Goal: Task Accomplishment & Management: Use online tool/utility

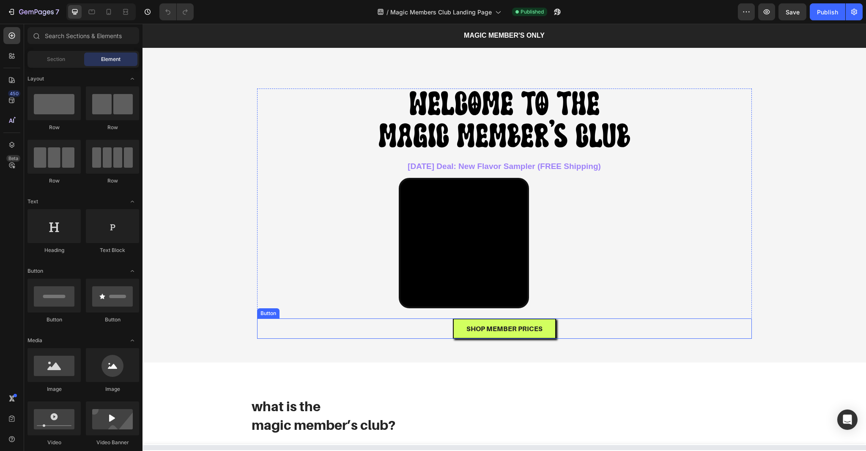
click at [576, 338] on div "SHOP MEMBER PRICES Button" at bounding box center [504, 328] width 495 height 20
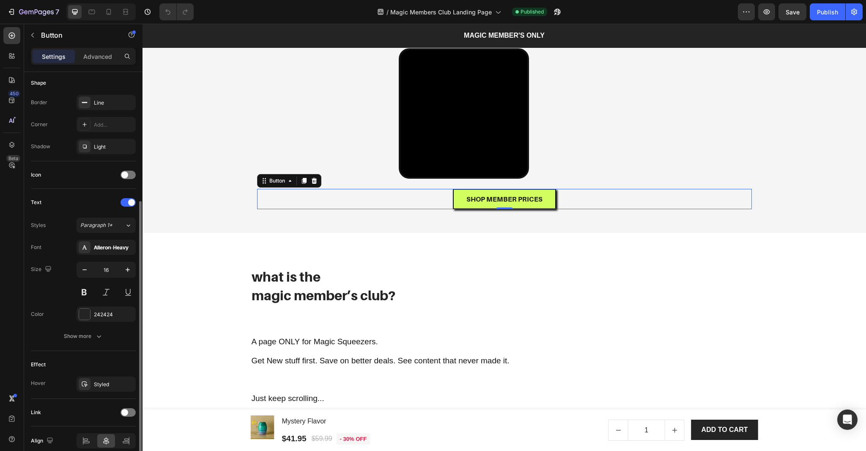
scroll to position [204, 0]
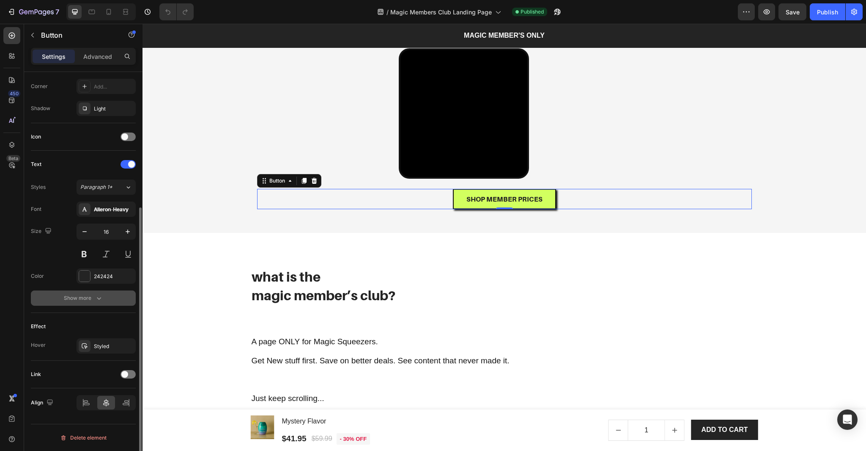
click at [78, 296] on div "Show more" at bounding box center [83, 298] width 39 height 8
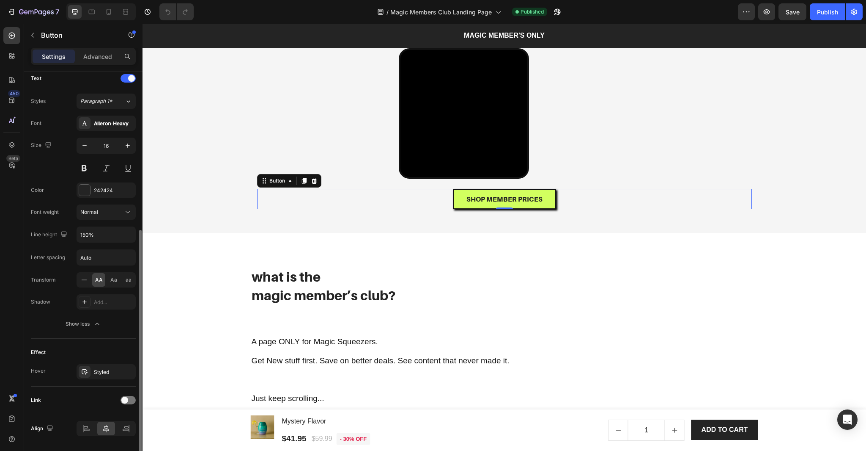
scroll to position [290, 0]
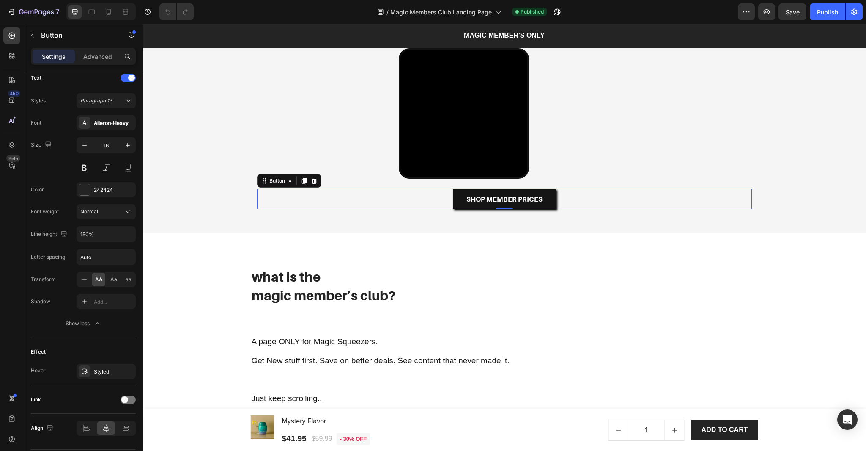
click at [545, 209] on button "SHOP MEMBER PRICES" at bounding box center [504, 199] width 103 height 20
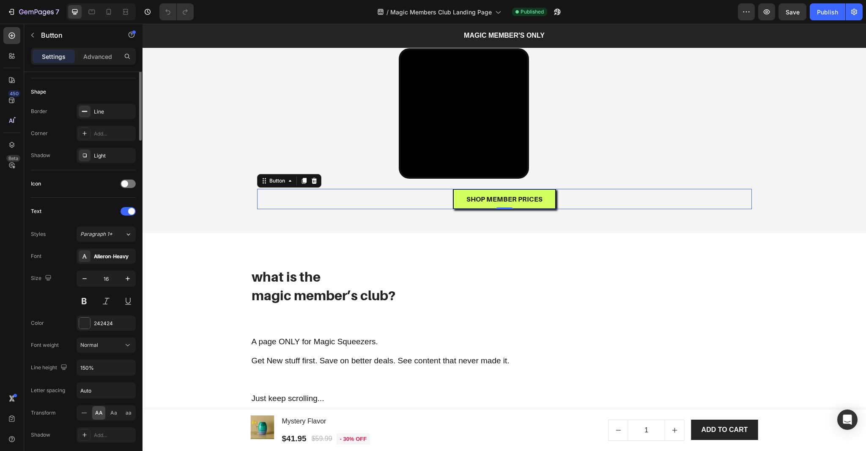
scroll to position [0, 0]
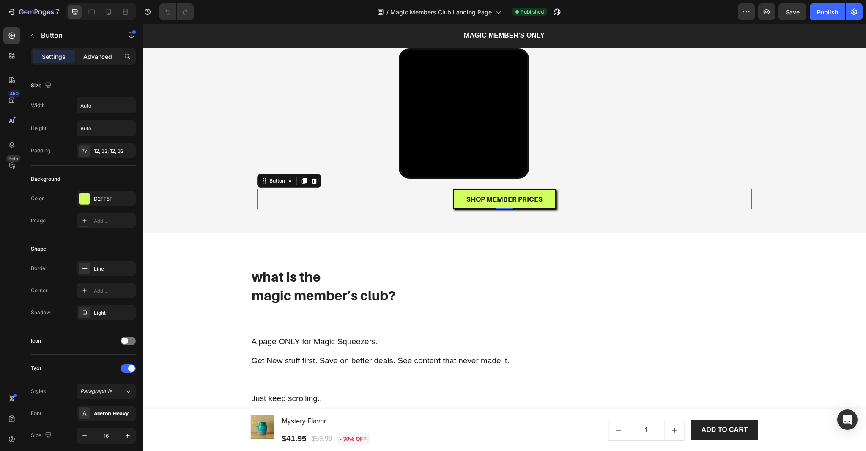
click at [96, 55] on p "Advanced" at bounding box center [97, 56] width 29 height 9
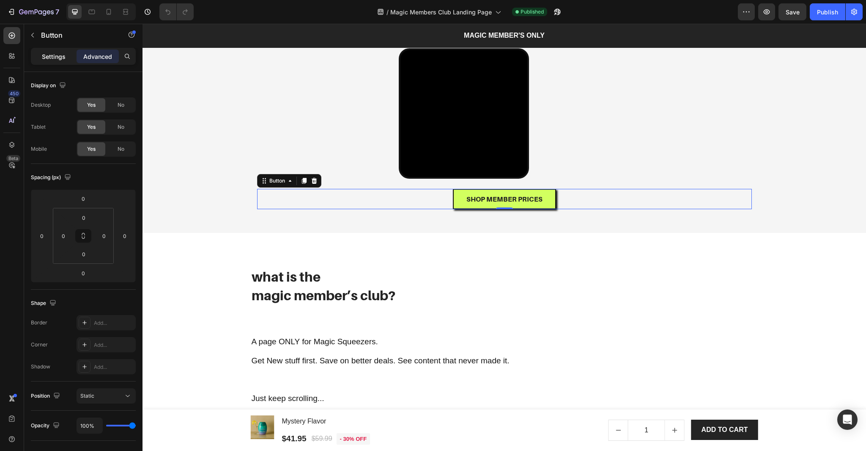
click at [54, 57] on p "Settings" at bounding box center [54, 56] width 24 height 9
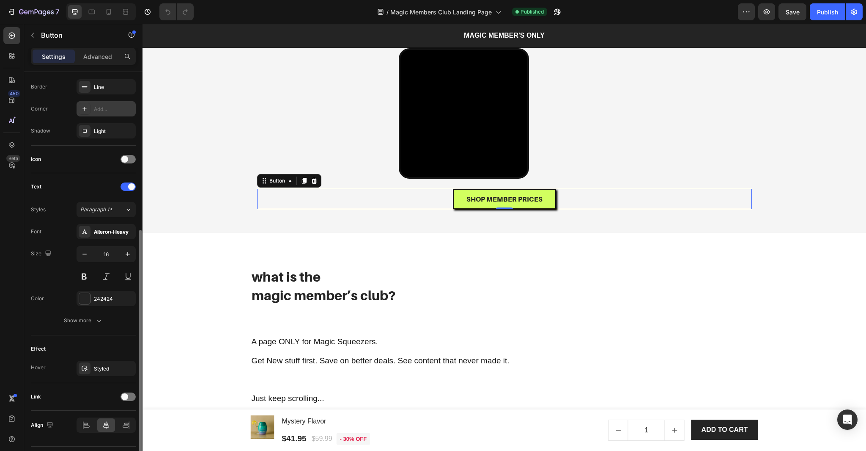
scroll to position [204, 0]
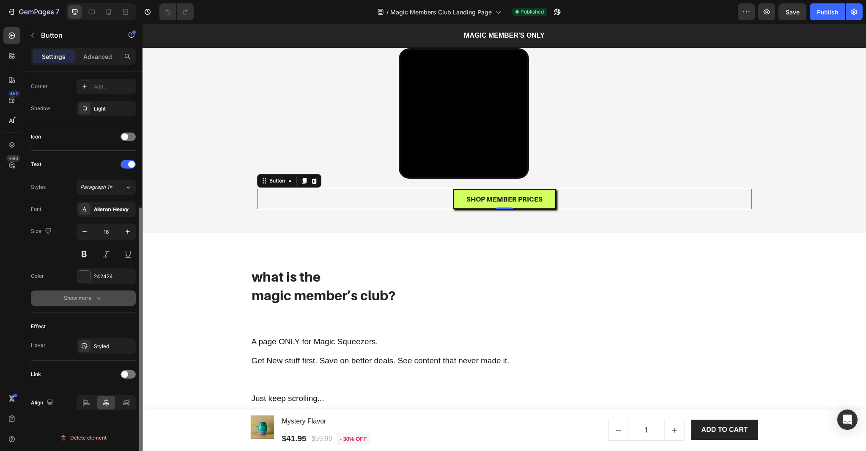
click at [81, 294] on div "Show more" at bounding box center [83, 298] width 39 height 8
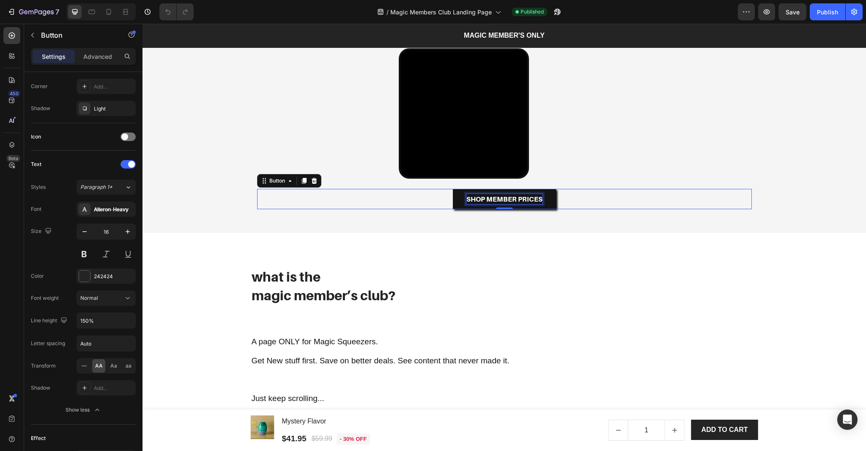
click at [537, 204] on p "SHOP MEMBER PRICES" at bounding box center [505, 199] width 76 height 10
click at [547, 209] on button "SHOP MEMBER PRICES" at bounding box center [504, 199] width 103 height 20
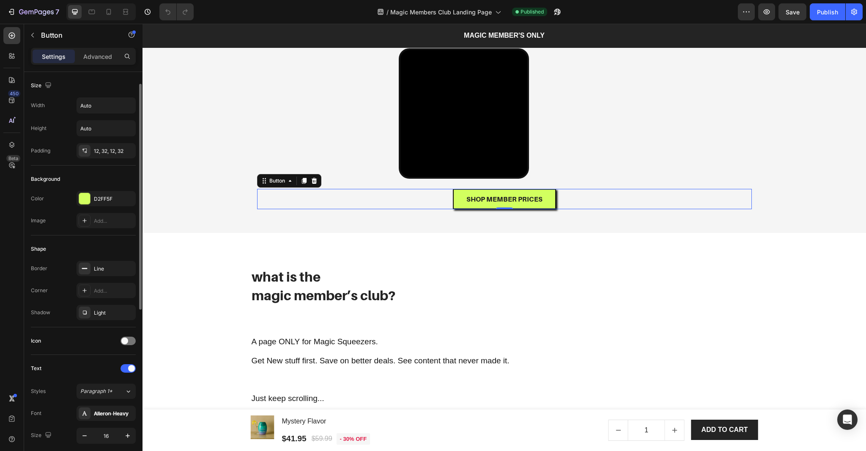
scroll to position [316, 0]
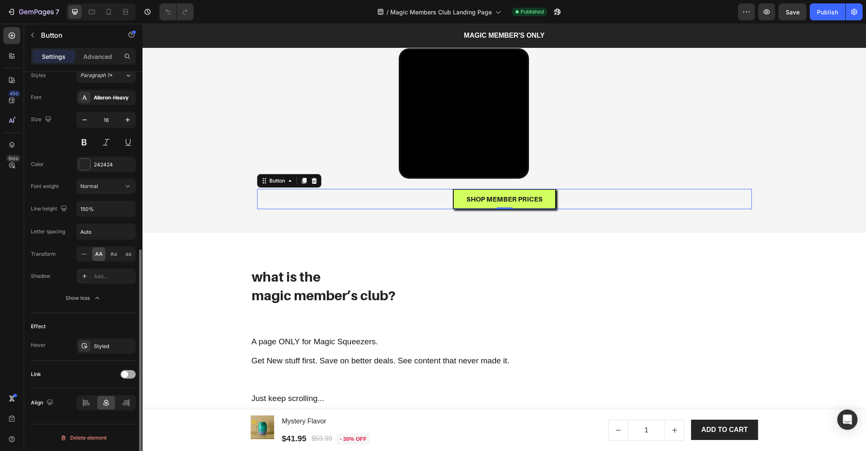
click at [129, 374] on div at bounding box center [128, 374] width 15 height 8
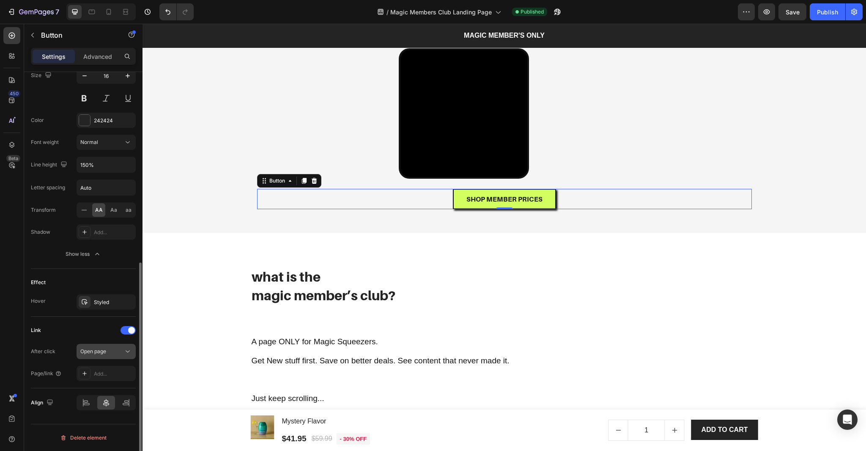
click at [93, 349] on span "Open page" at bounding box center [93, 351] width 26 height 6
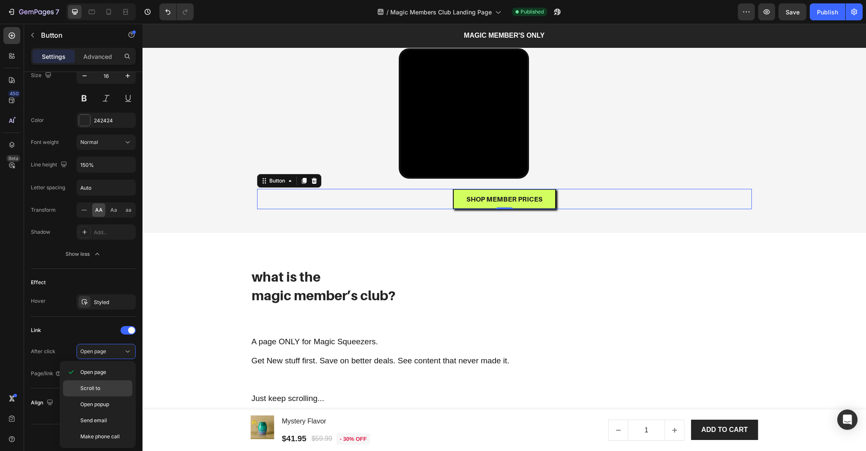
click at [96, 396] on div "Scroll to" at bounding box center [97, 404] width 69 height 16
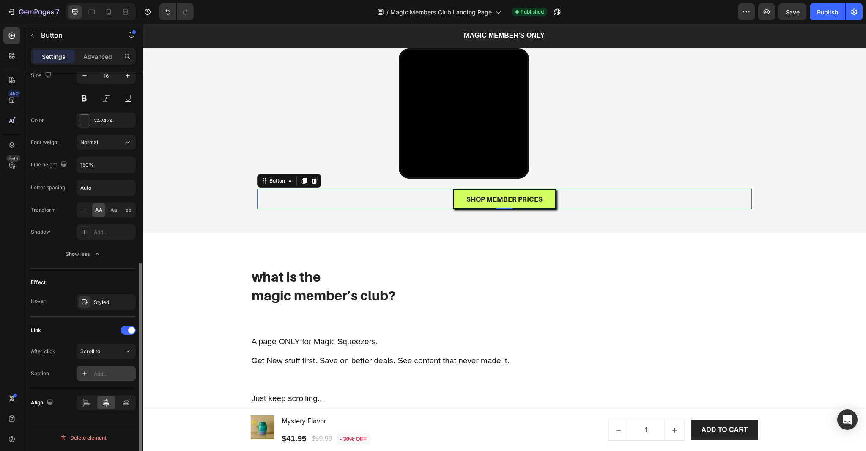
click at [88, 374] on icon at bounding box center [84, 373] width 7 height 7
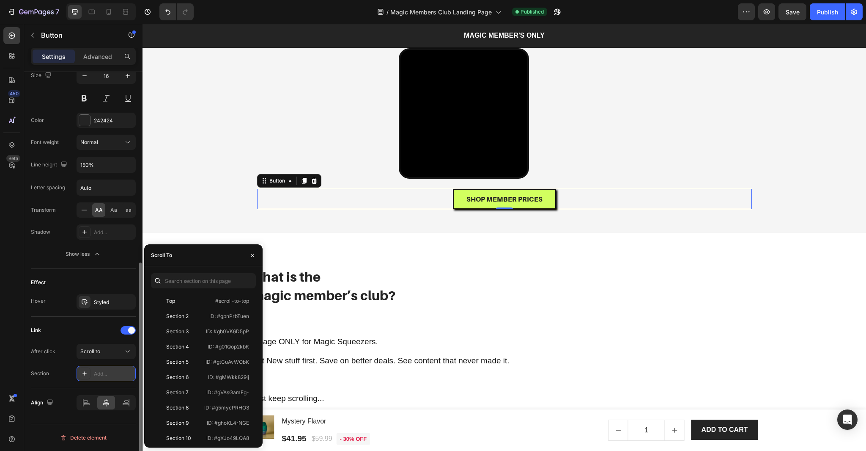
click at [88, 374] on icon at bounding box center [84, 373] width 7 height 7
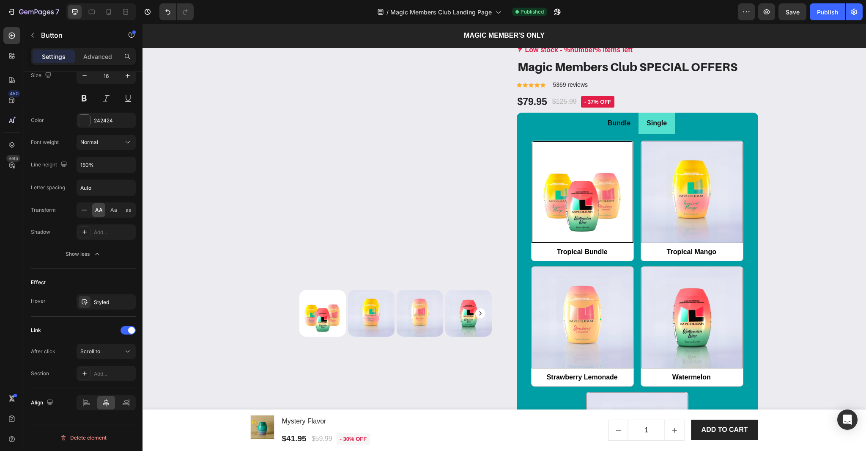
radio input "false"
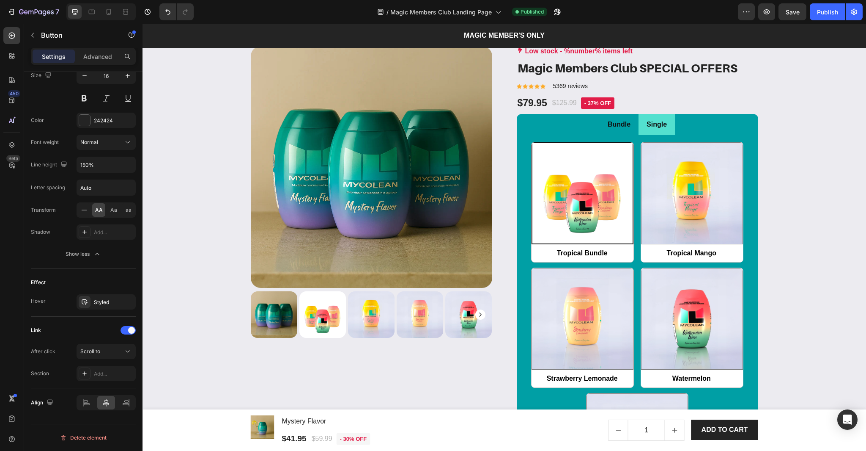
scroll to position [1190, 0]
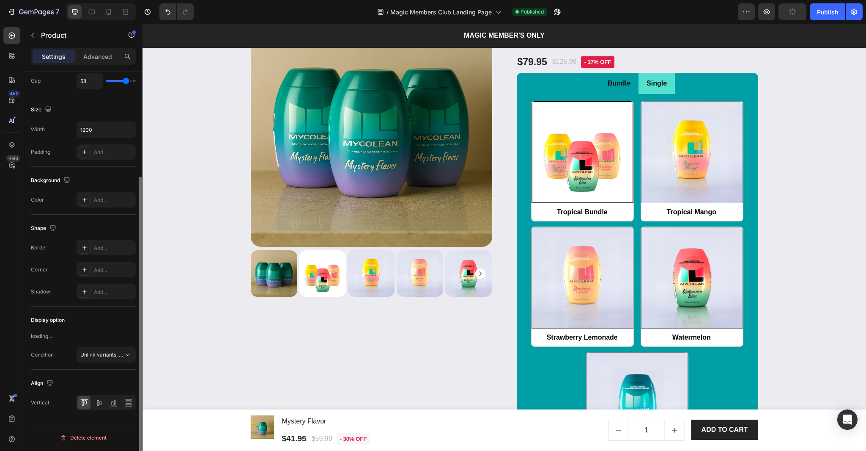
click at [514, 296] on div "Product Images & Gallery Low stock - %number% items left Product Stock Counter …" at bounding box center [505, 271] width 508 height 532
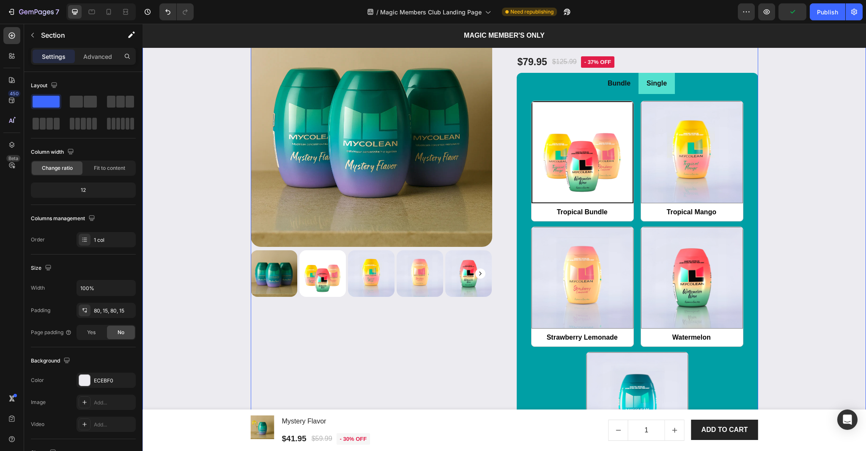
click at [216, 311] on div "Product Images & Gallery Low stock - %number% items left Product Stock Counter …" at bounding box center [504, 271] width 711 height 532
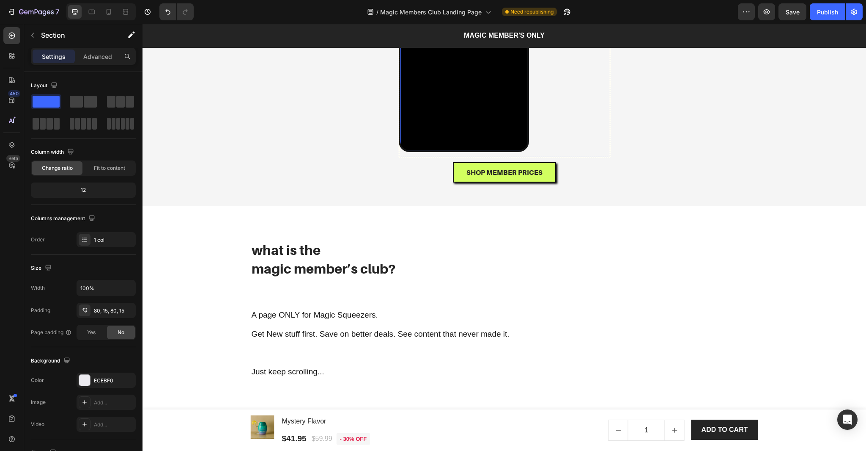
scroll to position [150, 0]
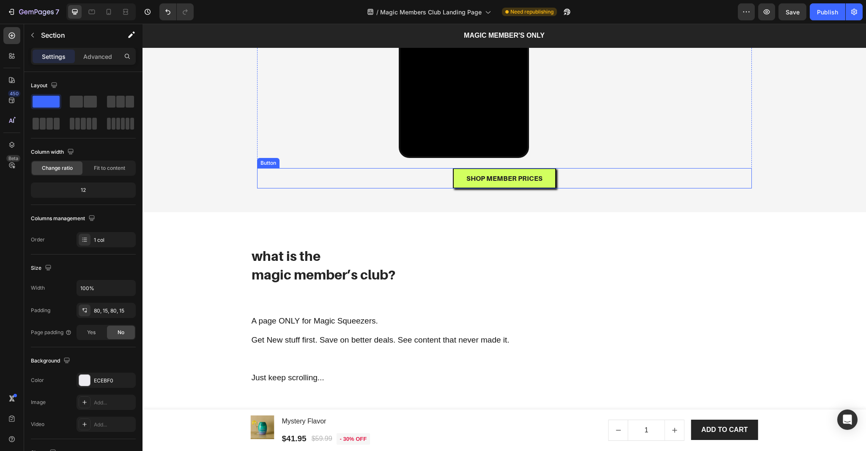
click at [570, 188] on div "SHOP MEMBER PRICES Button" at bounding box center [504, 178] width 495 height 20
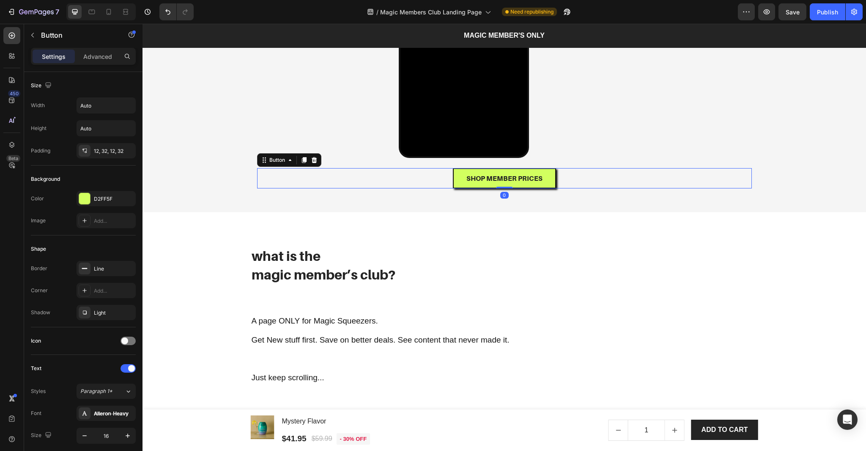
scroll to position [248, 0]
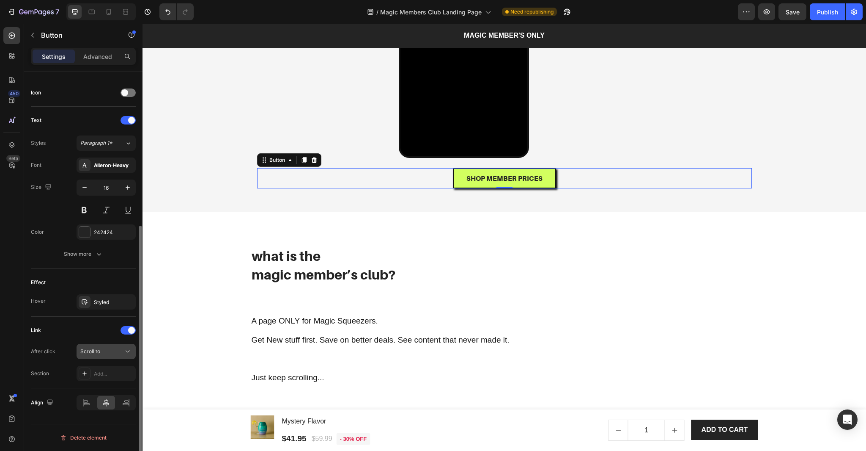
click at [91, 352] on span "Scroll to" at bounding box center [90, 351] width 20 height 6
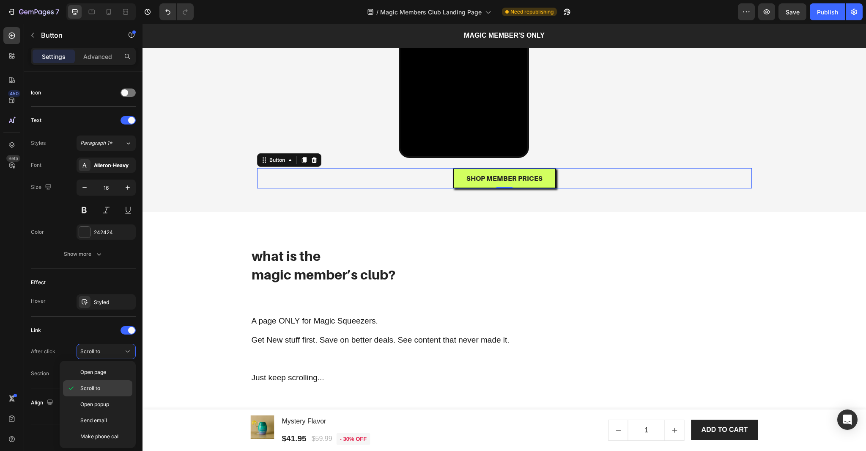
click at [96, 388] on span "Scroll to" at bounding box center [90, 388] width 20 height 8
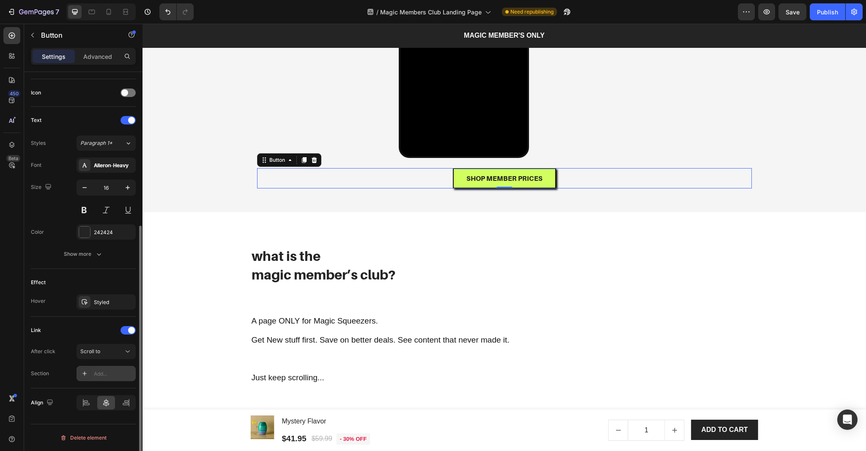
click at [100, 377] on div "Add..." at bounding box center [106, 373] width 59 height 15
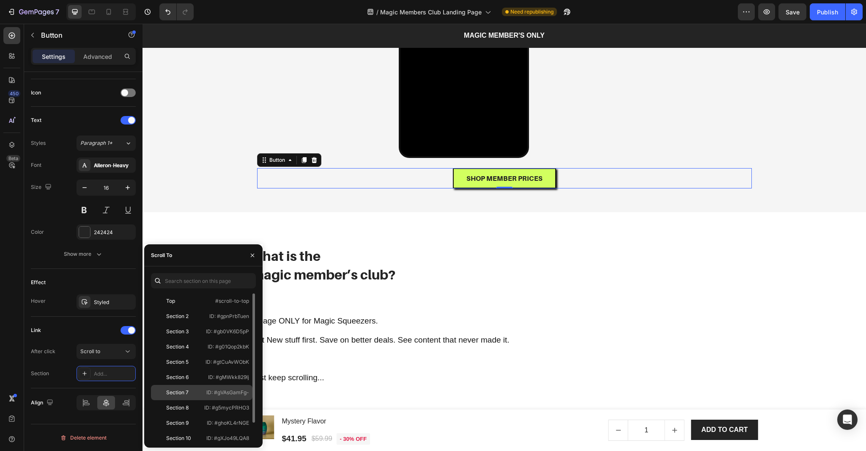
click at [204, 400] on div "Section 7 ID: #gVAsGamFg-" at bounding box center [202, 407] width 102 height 15
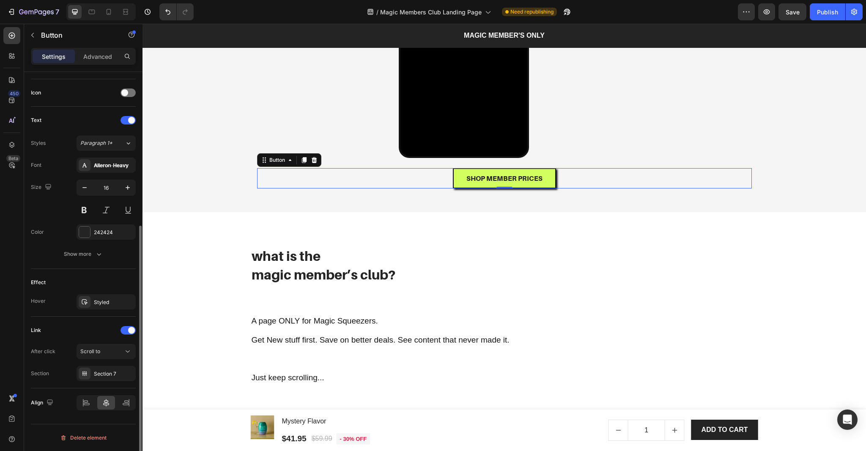
click at [52, 383] on div "Link After click Scroll to Section Section 7" at bounding box center [83, 352] width 105 height 72
click at [107, 14] on icon at bounding box center [109, 12] width 5 height 6
type input "14"
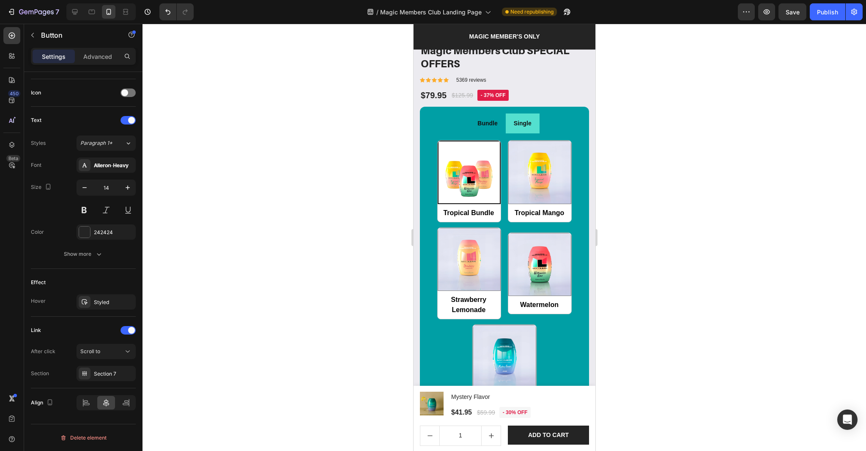
scroll to position [968, 0]
click at [503, 226] on div "Tropical Bundle Tropical Bundle Tropical Mango Tropical Mango Strawberry Lemona…" at bounding box center [504, 273] width 142 height 266
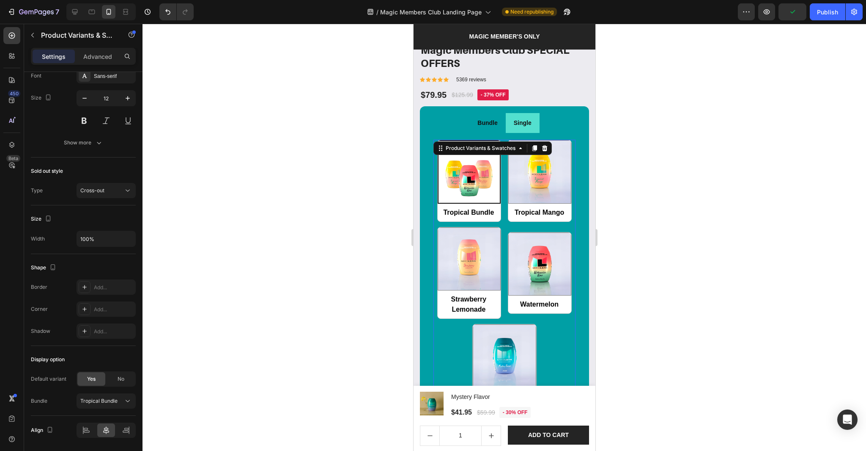
scroll to position [0, 0]
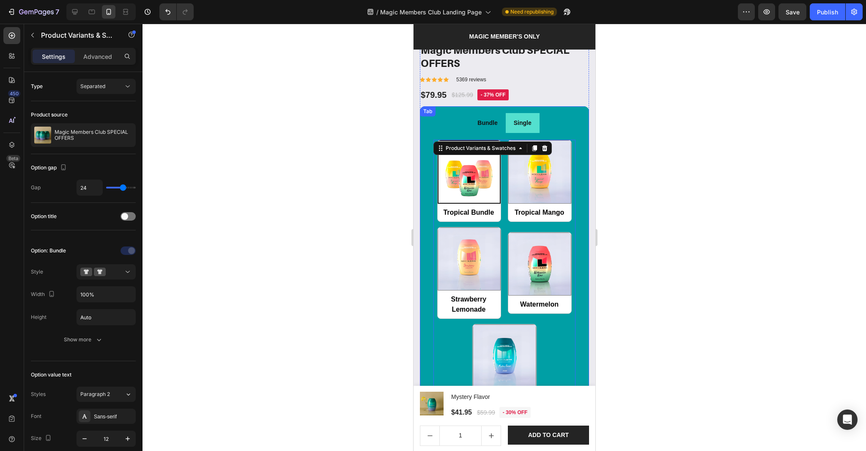
click at [545, 113] on ul "Bundle Single" at bounding box center [504, 123] width 156 height 20
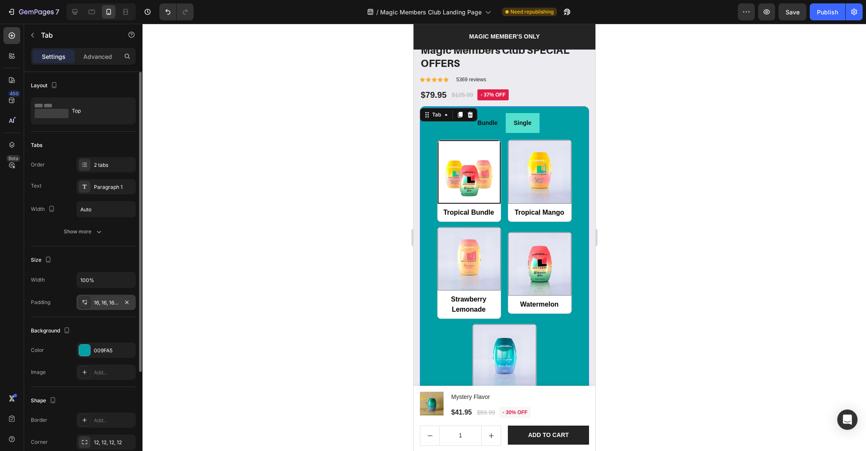
click at [107, 299] on div "16, 16, 16, 16" at bounding box center [106, 303] width 25 height 8
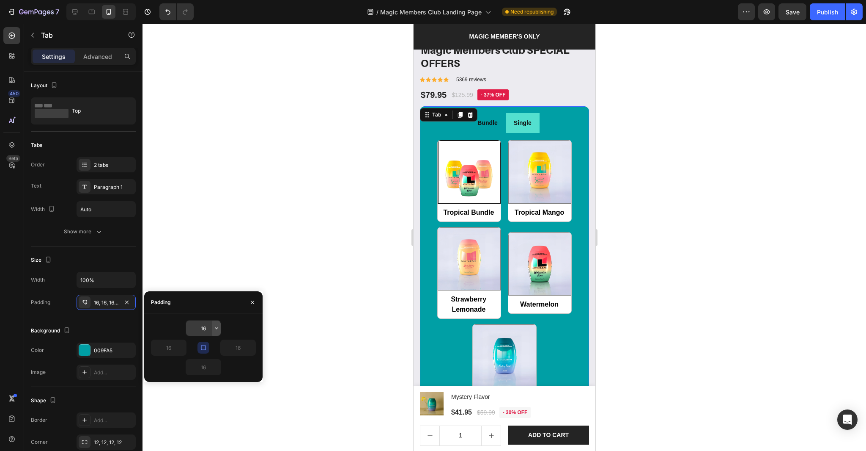
click at [218, 331] on icon "button" at bounding box center [216, 328] width 7 height 7
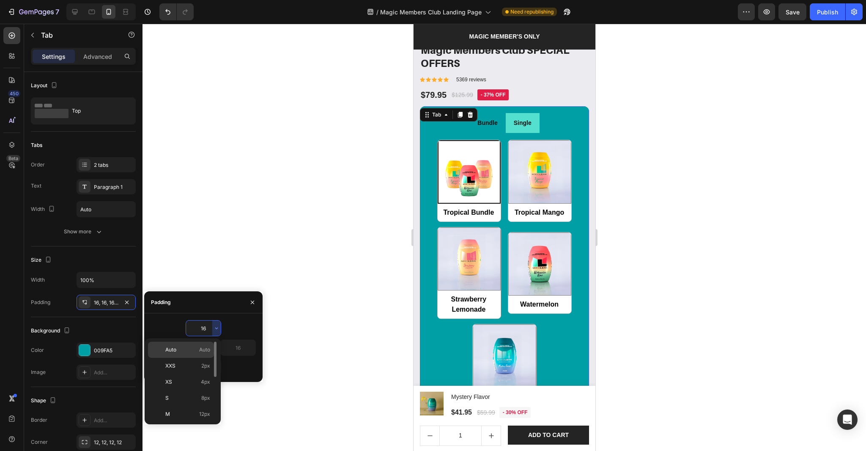
click at [199, 351] on span "Auto" at bounding box center [204, 350] width 11 height 8
type input "Auto"
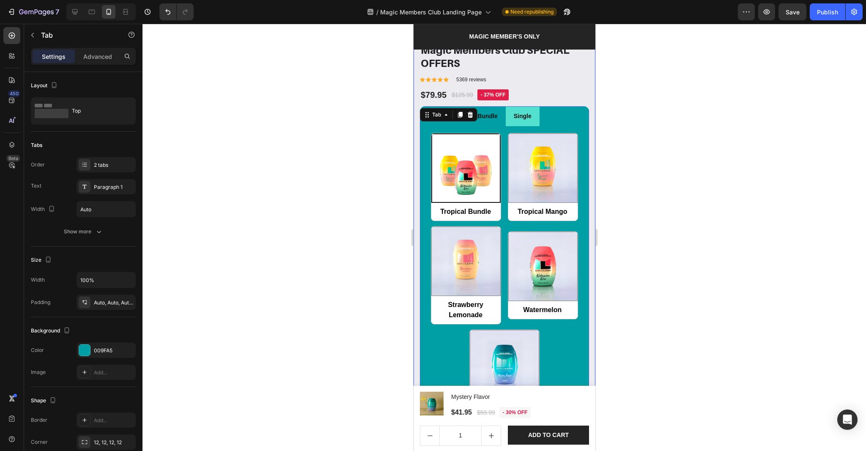
click at [656, 280] on div at bounding box center [505, 237] width 724 height 427
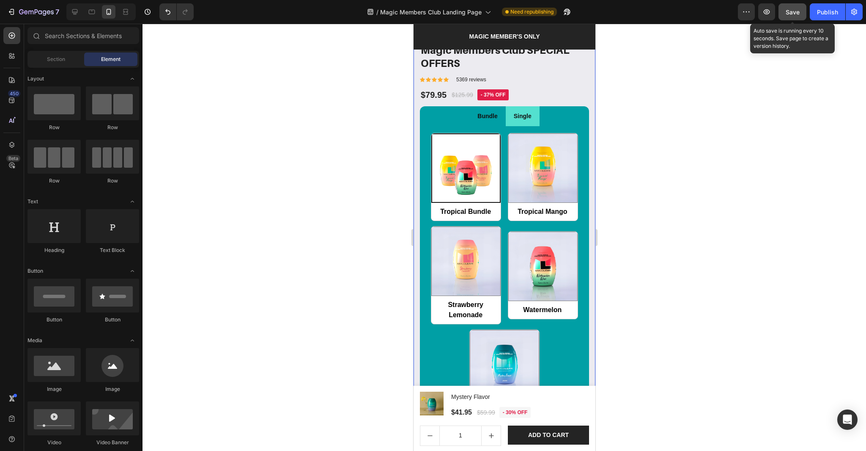
click at [793, 12] on span "Save" at bounding box center [793, 11] width 14 height 7
click at [765, 10] on icon "button" at bounding box center [767, 12] width 8 height 8
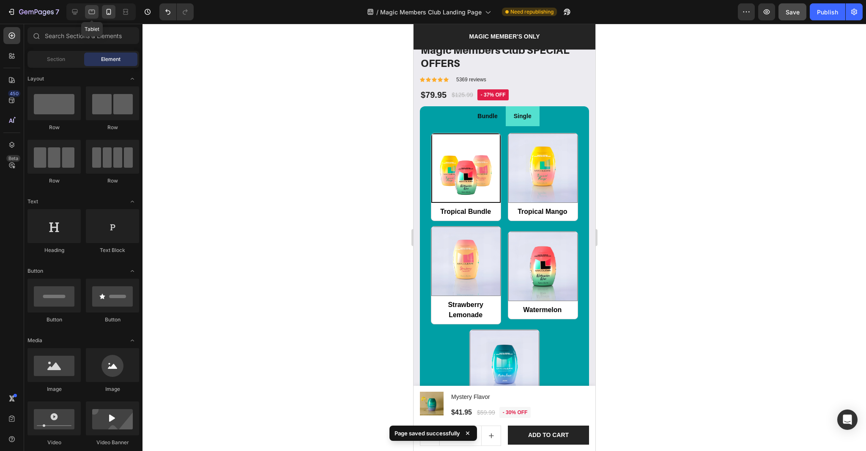
click at [90, 15] on icon at bounding box center [92, 12] width 8 height 8
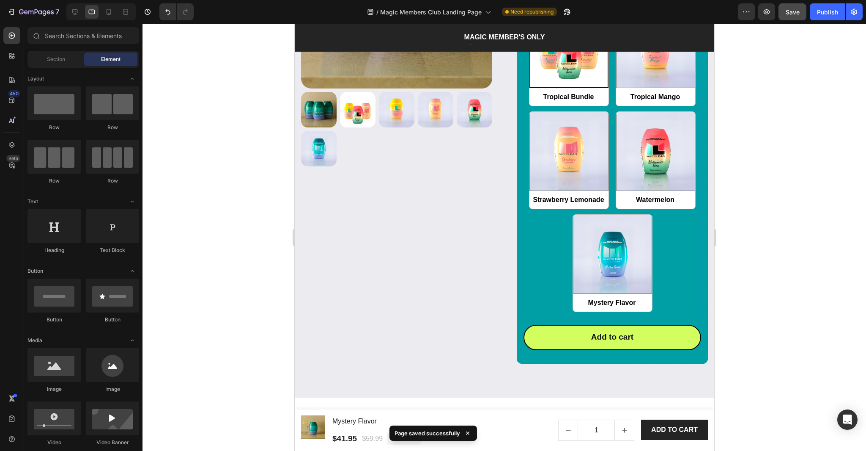
click at [548, 237] on div "Tropical Bundle Tropical Bundle Tropical Mango Tropical Mango Strawberry Lemona…" at bounding box center [612, 159] width 178 height 303
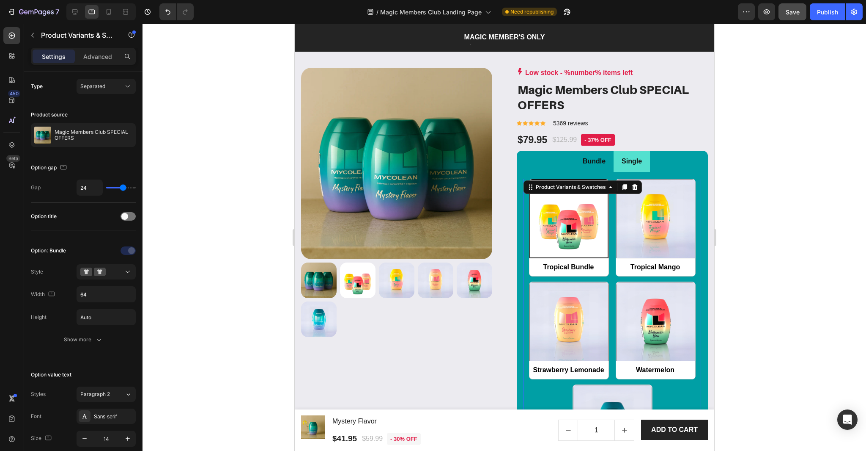
scroll to position [789, 0]
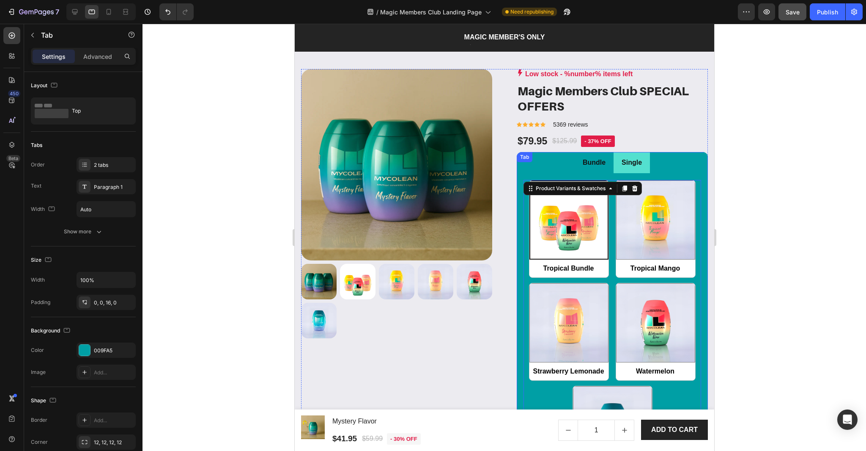
click at [584, 169] on p "Bundle" at bounding box center [594, 163] width 23 height 12
click at [580, 173] on li "Bundle" at bounding box center [594, 163] width 39 height 22
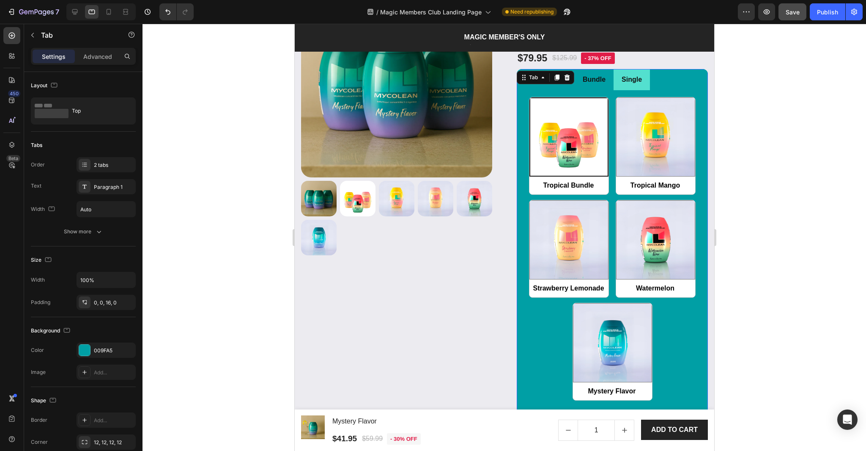
scroll to position [872, 0]
click at [613, 316] on div "Tropical Bundle Tropical Bundle Tropical Mango Tropical Mango Strawberry Lemona…" at bounding box center [612, 247] width 178 height 303
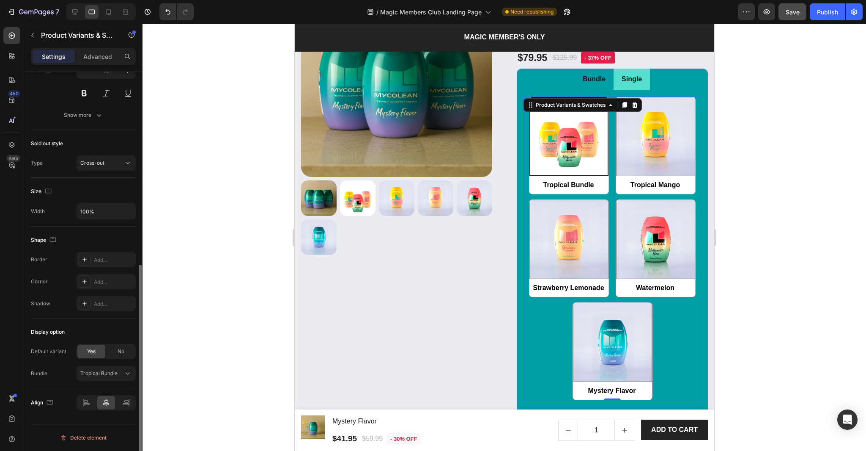
scroll to position [368, 0]
click at [86, 401] on icon at bounding box center [86, 402] width 8 height 8
radio input "true"
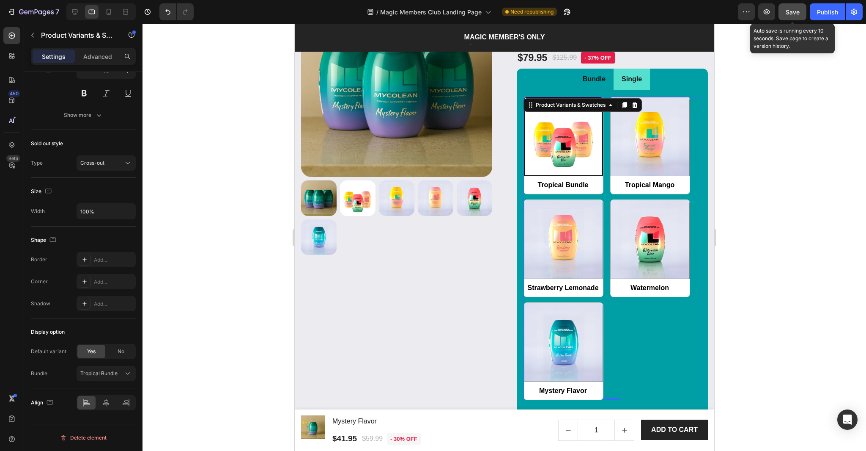
click at [795, 17] on button "Save" at bounding box center [793, 11] width 28 height 17
click at [627, 69] on div "Icon Icon Icon Icon Icon Icon List Hoz 5369 reviews Text block Row $79.95 Produ…" at bounding box center [612, 51] width 191 height 33
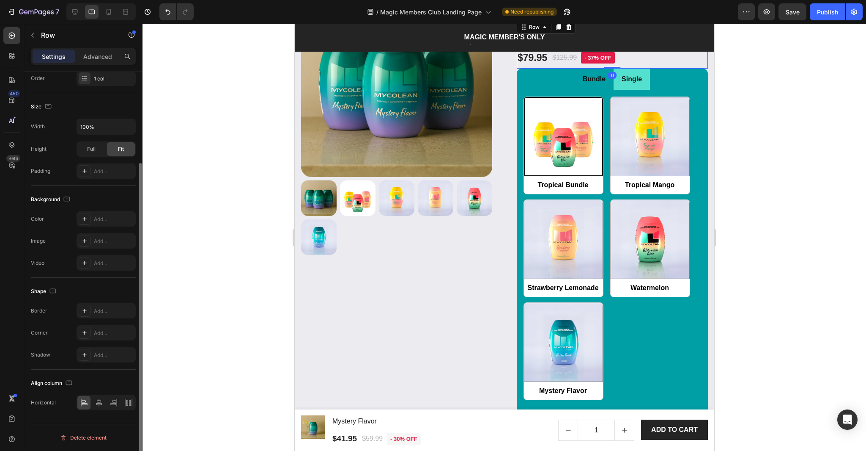
scroll to position [0, 0]
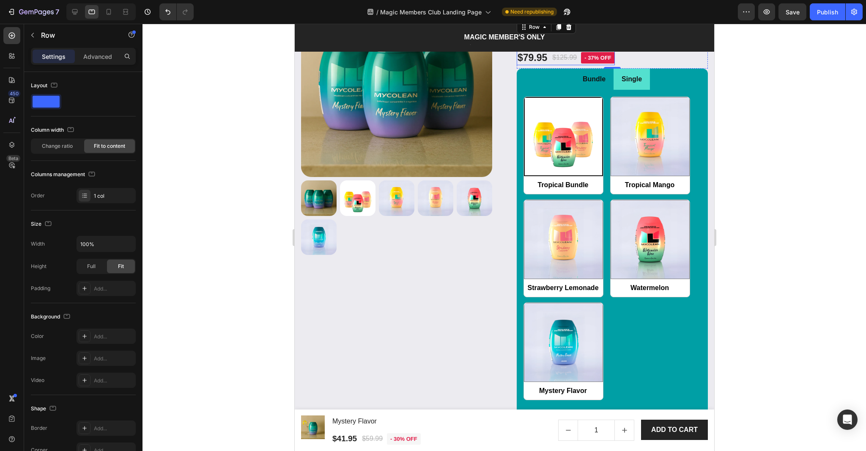
click at [549, 65] on div "$79.95 Product Price Product Price $125.99 Product Price Product Price - 37% of…" at bounding box center [566, 58] width 98 height 14
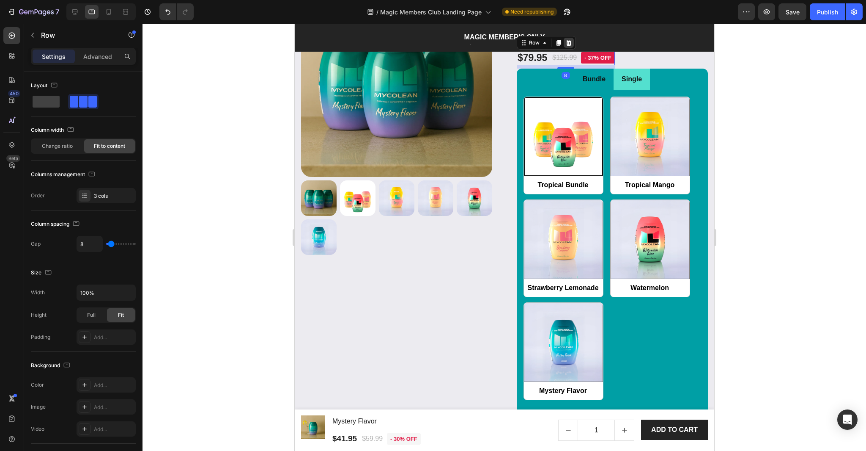
click at [566, 46] on icon at bounding box center [568, 42] width 7 height 7
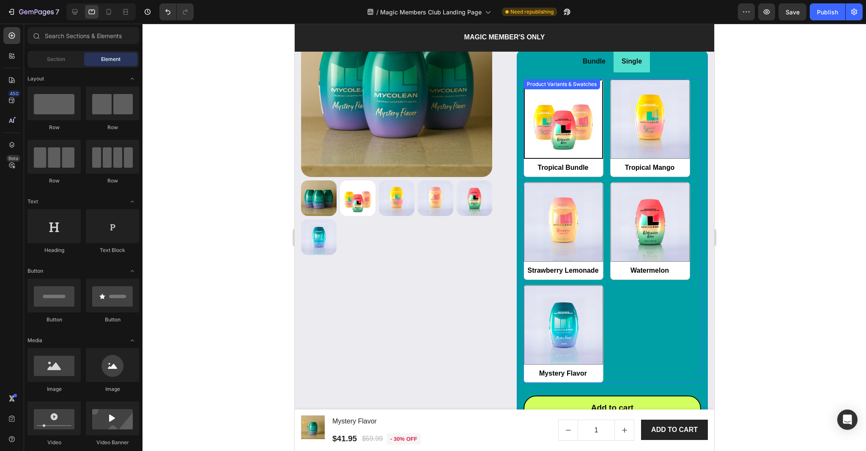
click at [606, 228] on div "Tropical Bundle Tropical Bundle Tropical Mango Tropical Mango Strawberry Lemona…" at bounding box center [612, 230] width 178 height 303
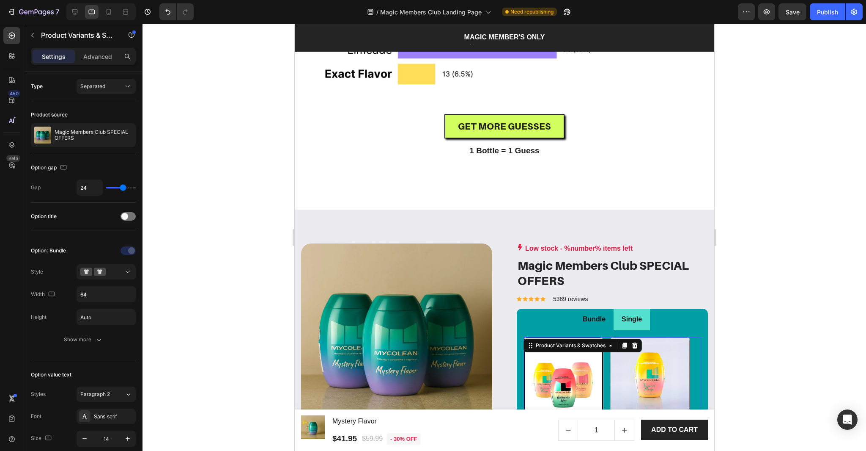
scroll to position [743, 0]
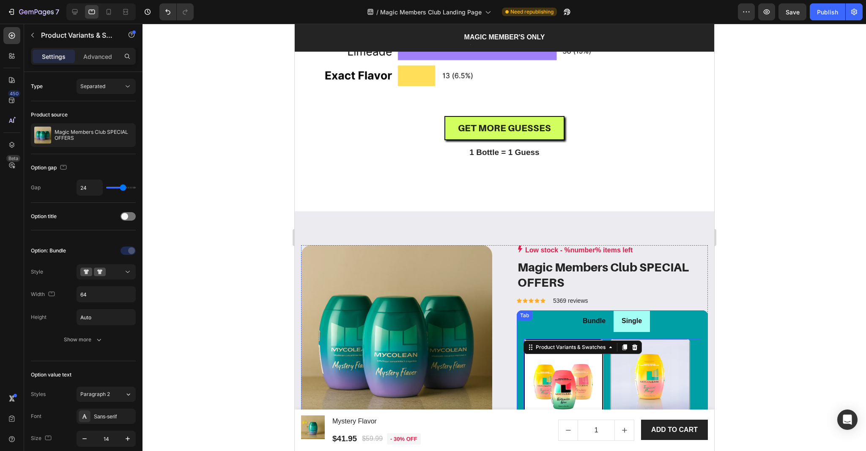
click at [646, 327] on li "Single" at bounding box center [631, 321] width 36 height 22
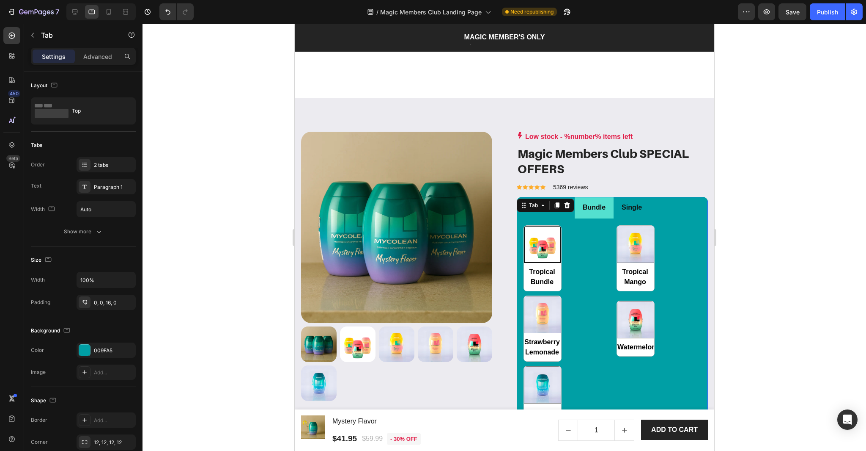
scroll to position [918, 0]
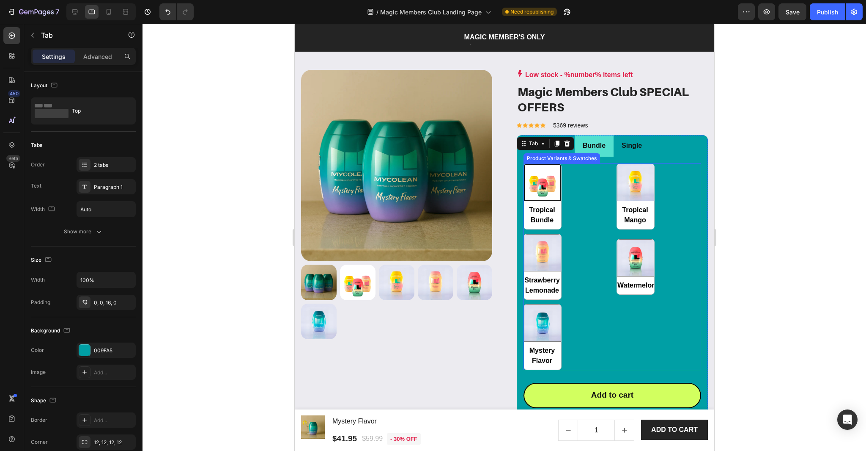
click at [606, 300] on div "Tropical Bundle Tropical Bundle Tropical Mango Tropical Mango Strawberry Lemona…" at bounding box center [612, 266] width 178 height 206
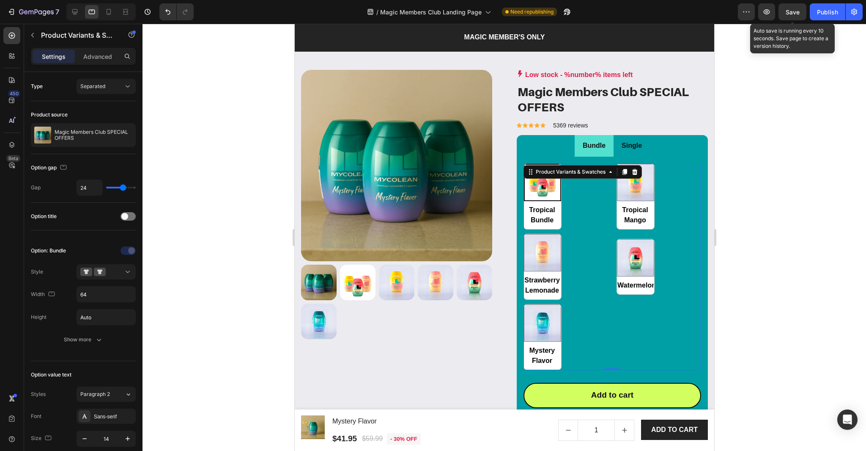
click at [790, 8] on div "Save" at bounding box center [793, 12] width 14 height 9
click at [831, 14] on div "Publish" at bounding box center [827, 12] width 21 height 9
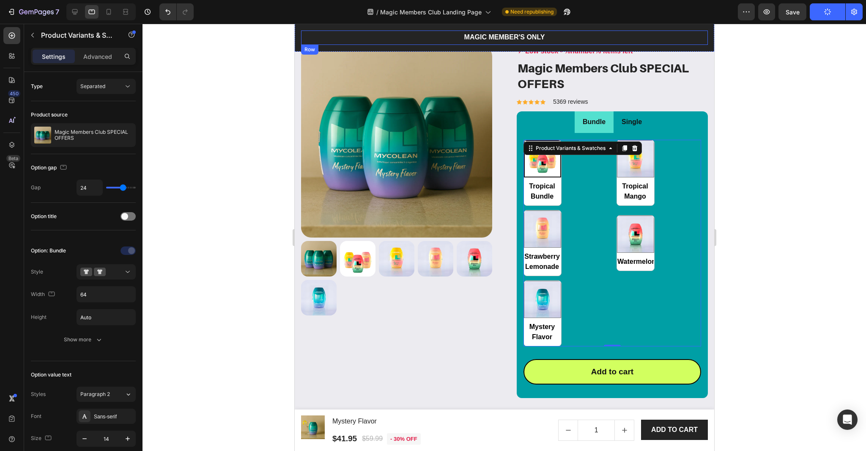
scroll to position [942, 0]
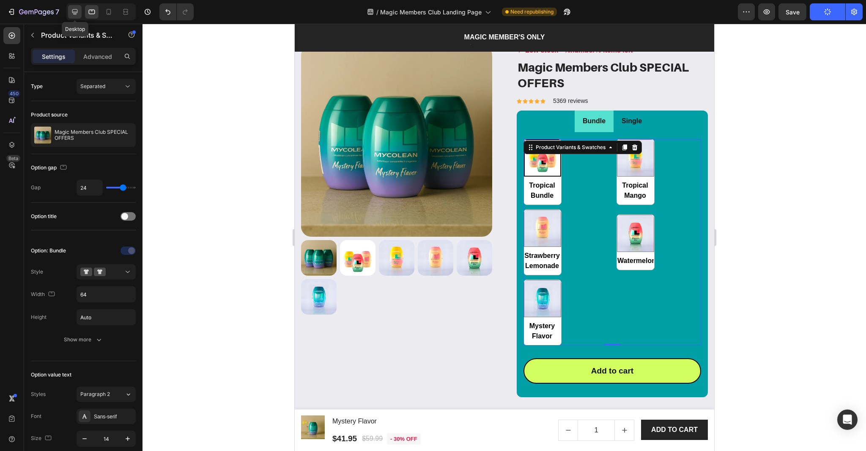
click at [77, 13] on icon at bounding box center [75, 12] width 8 height 8
type input "100%"
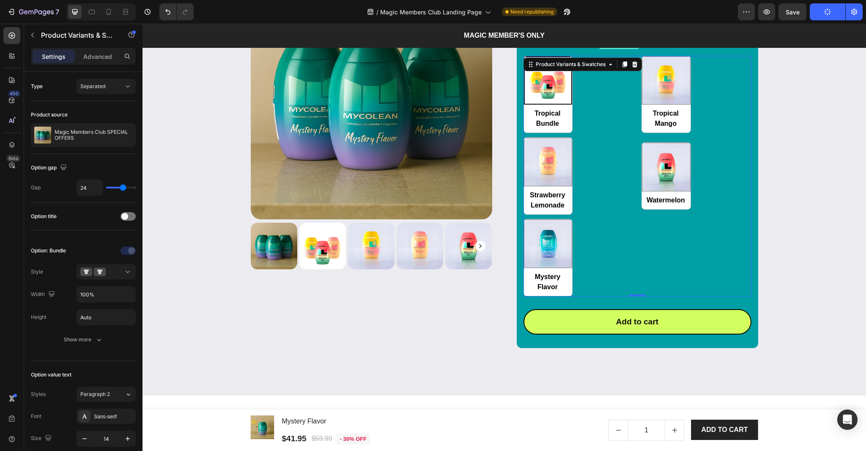
scroll to position [1012, 0]
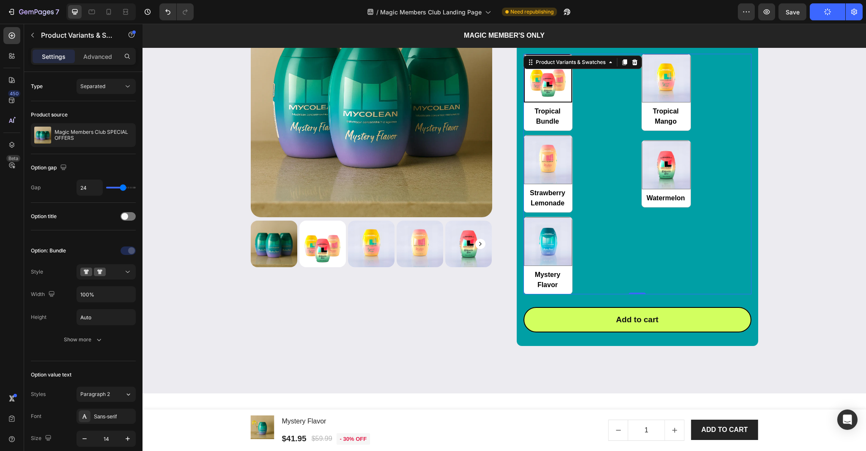
click at [623, 205] on div "Tropical Bundle Tropical Bundle Tropical Mango Tropical Mango Strawberry Lemona…" at bounding box center [638, 174] width 228 height 240
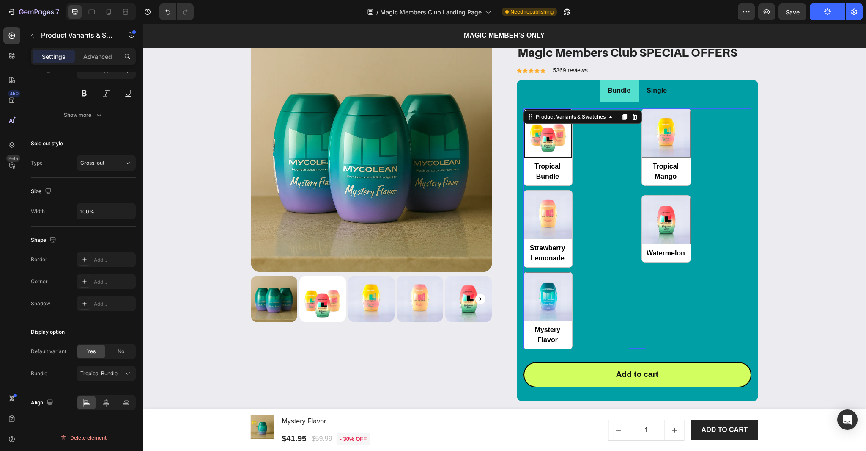
scroll to position [968, 0]
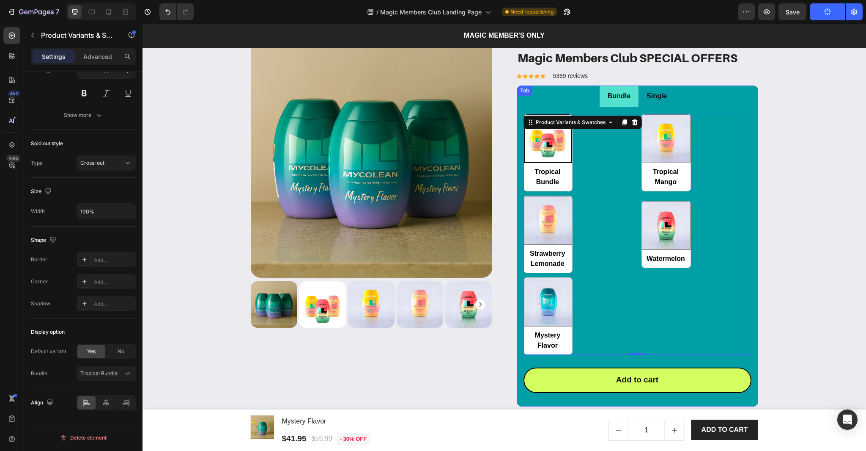
click at [671, 103] on li "Single" at bounding box center [657, 96] width 36 height 22
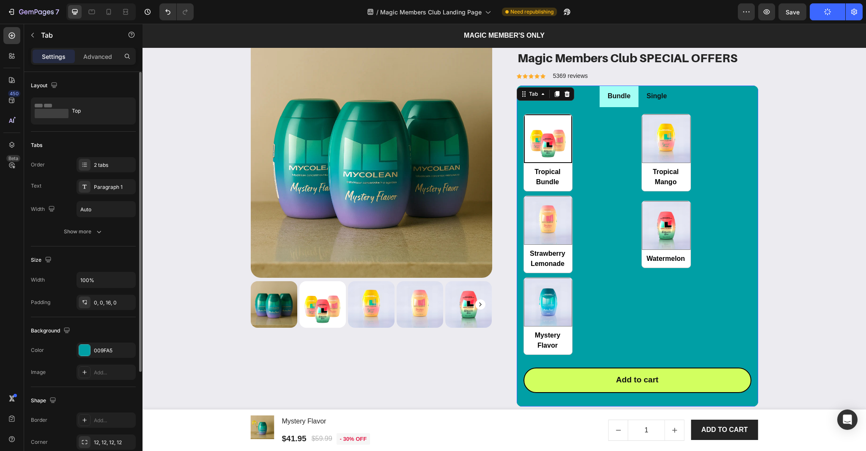
click at [634, 101] on li "Bundle" at bounding box center [619, 96] width 39 height 22
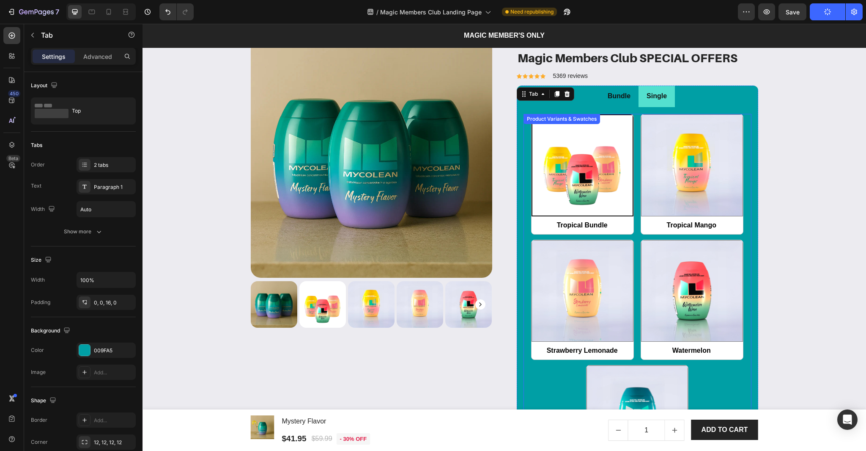
click at [638, 144] on div "Tropical Bundle Tropical Bundle Tropical Mango Tropical Mango Strawberry Lemona…" at bounding box center [638, 299] width 228 height 371
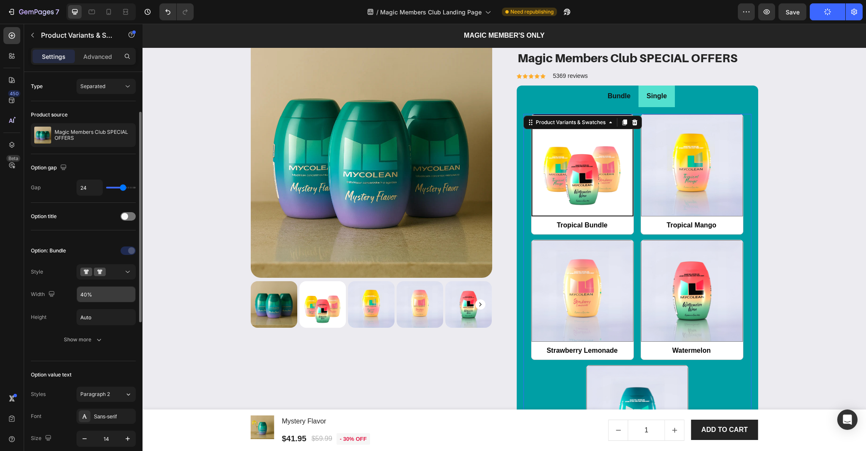
scroll to position [368, 0]
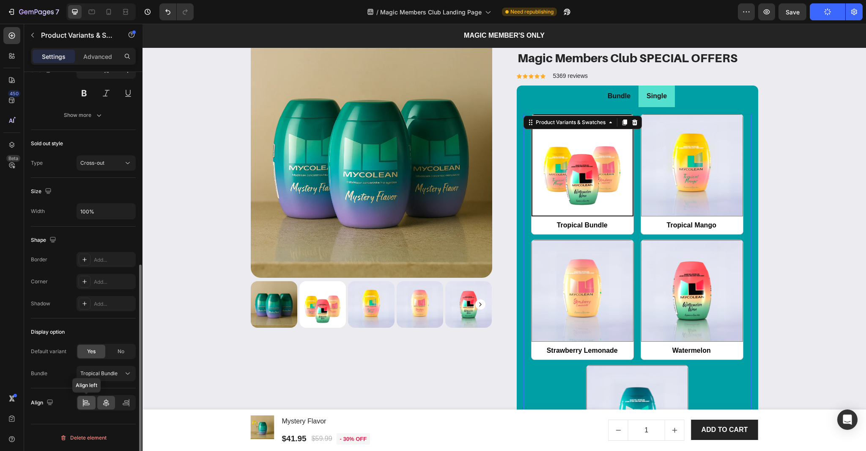
click at [88, 398] on icon at bounding box center [86, 402] width 8 height 8
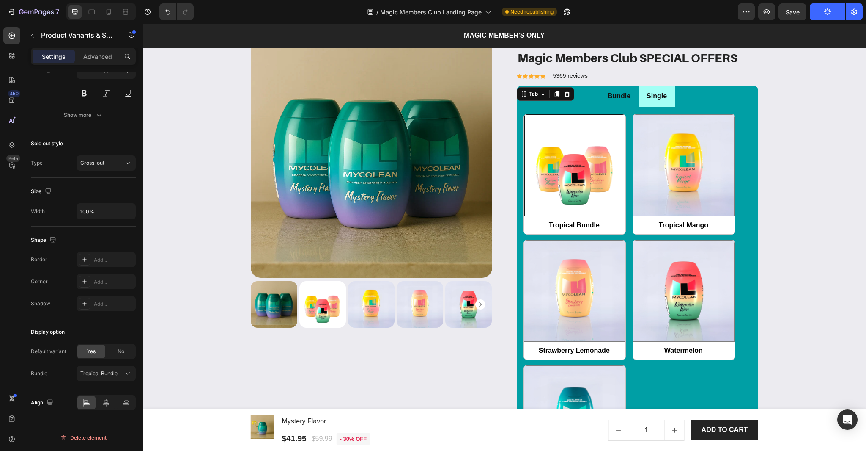
click at [672, 102] on li "Single" at bounding box center [657, 96] width 36 height 22
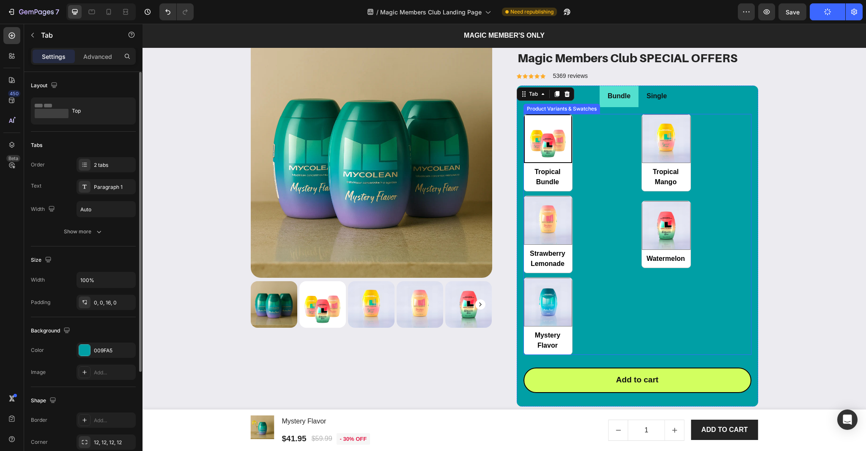
click at [614, 148] on div "Tropical Bundle Tropical Bundle Tropical Mango Tropical Mango Strawberry Lemona…" at bounding box center [638, 234] width 228 height 240
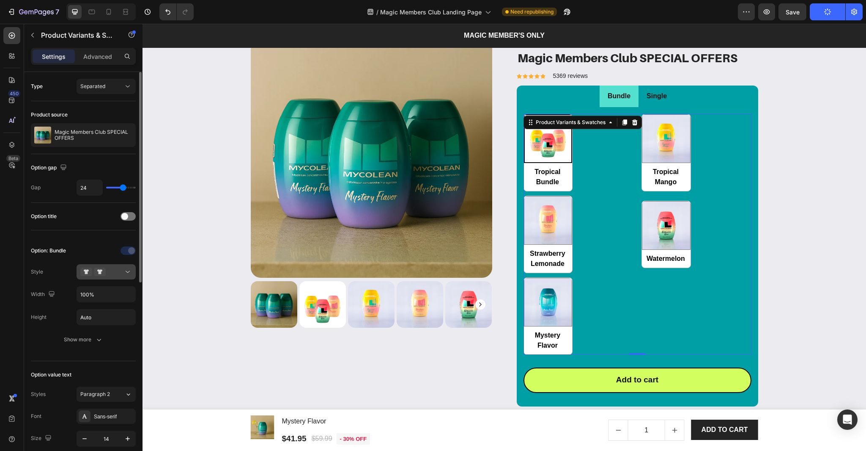
scroll to position [368, 0]
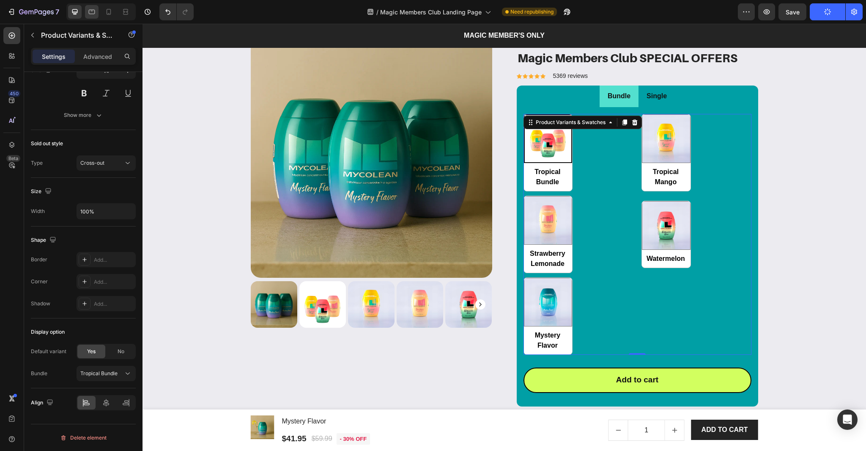
click at [95, 15] on icon at bounding box center [92, 12] width 8 height 8
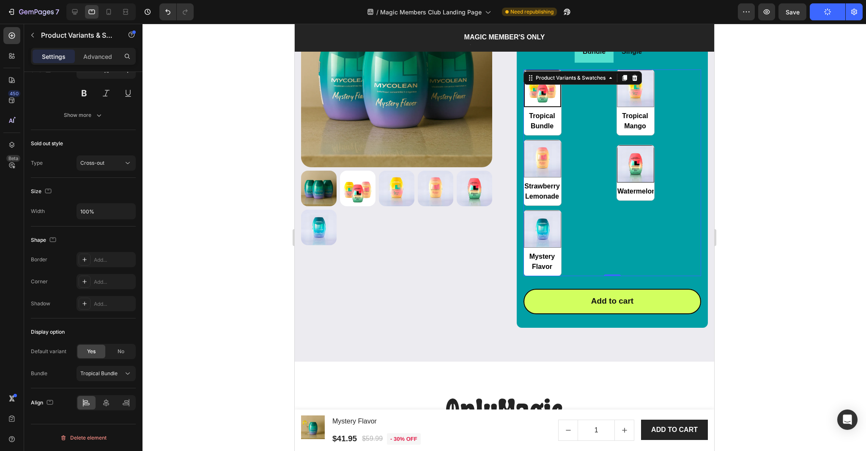
scroll to position [1044, 0]
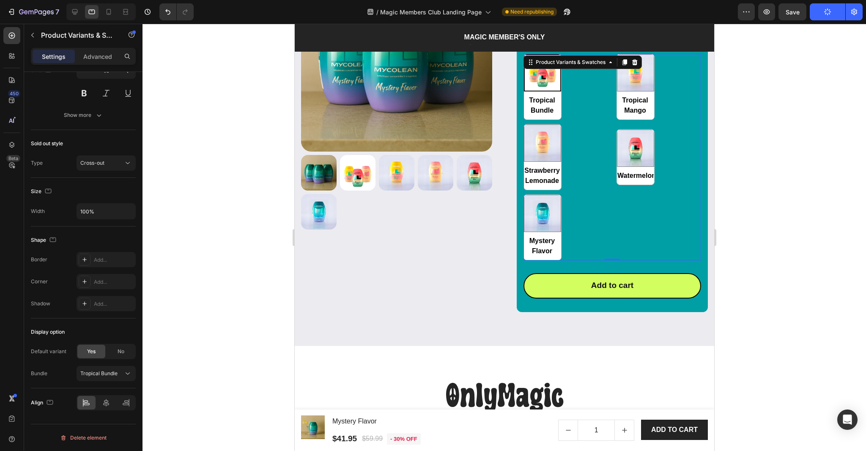
click at [613, 163] on div "Tropical Bundle Tropical Bundle Tropical Mango Tropical Mango Strawberry Lemona…" at bounding box center [612, 157] width 178 height 206
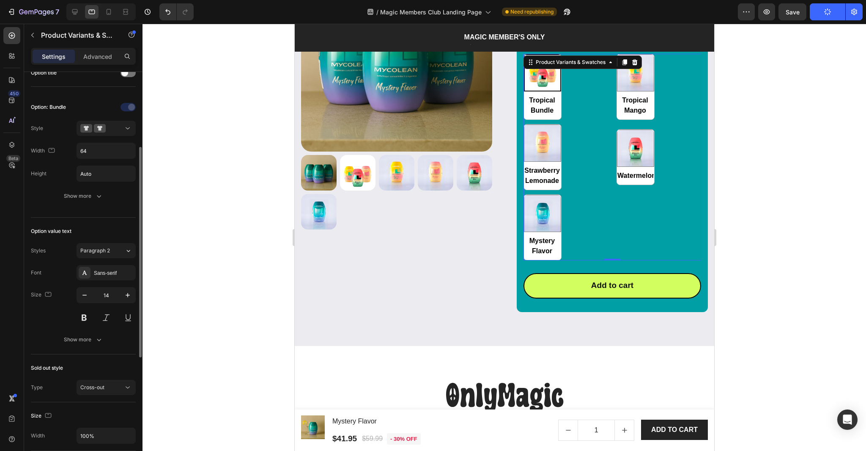
scroll to position [143, 0]
click at [599, 217] on div "Tropical Bundle Tropical Bundle Tropical Mango Tropical Mango Strawberry Lemona…" at bounding box center [612, 157] width 178 height 206
click at [99, 154] on input "64" at bounding box center [106, 150] width 58 height 15
type input "1"
radio input "true"
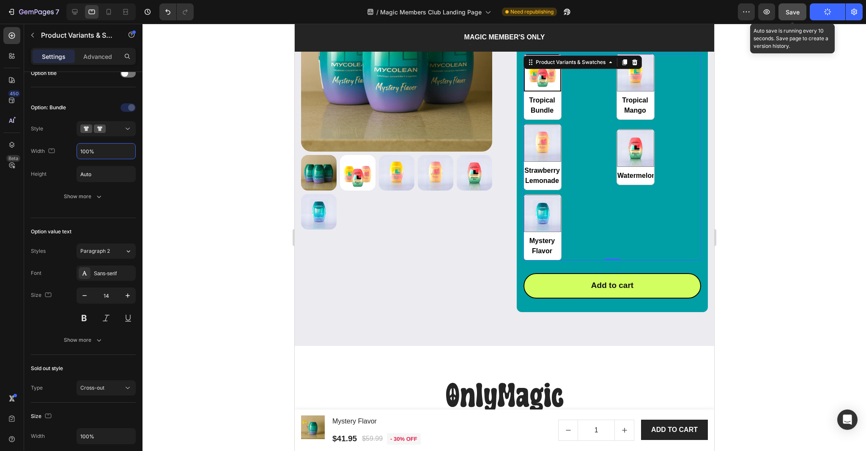
type input "100%"
click at [793, 8] on div "Save" at bounding box center [793, 12] width 14 height 9
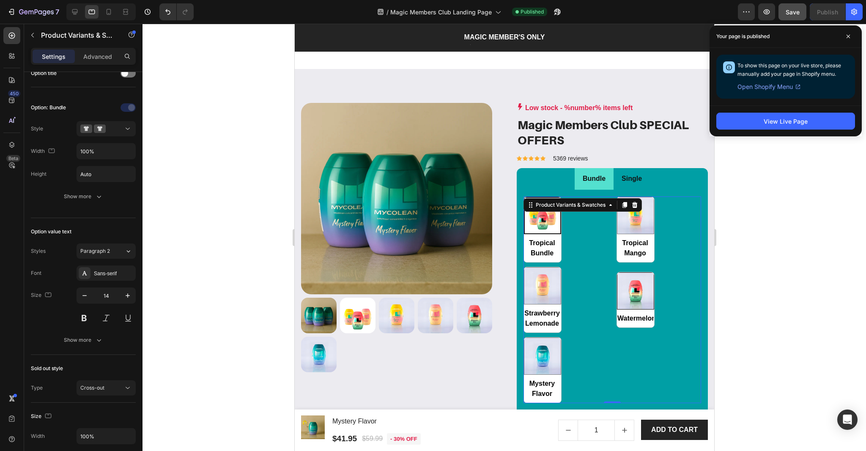
scroll to position [947, 0]
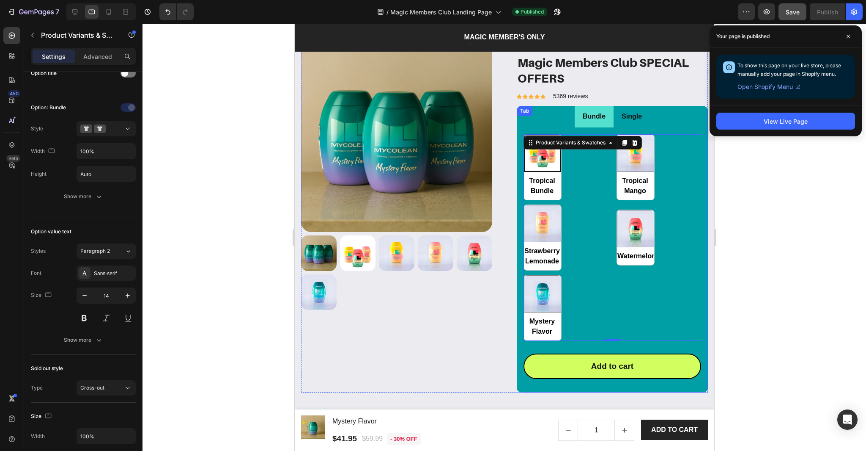
click at [605, 128] on div "Tropical Bundle Tropical Bundle Tropical Mango Tropical Mango Strawberry Lemona…" at bounding box center [612, 256] width 191 height 258
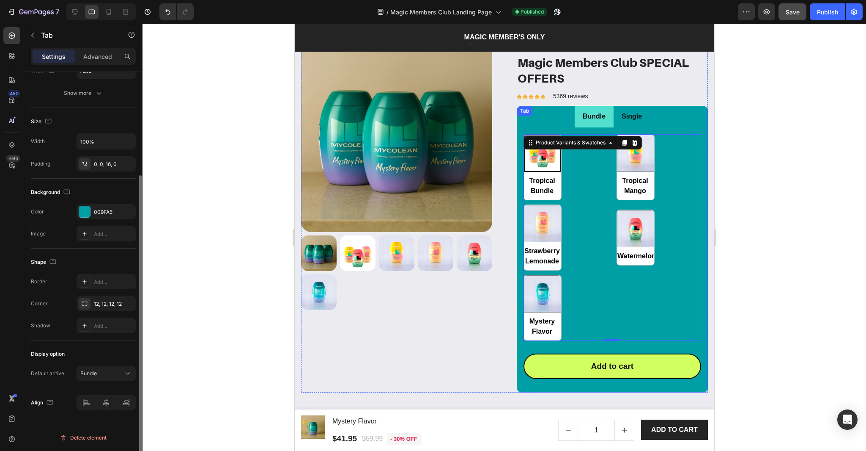
scroll to position [0, 0]
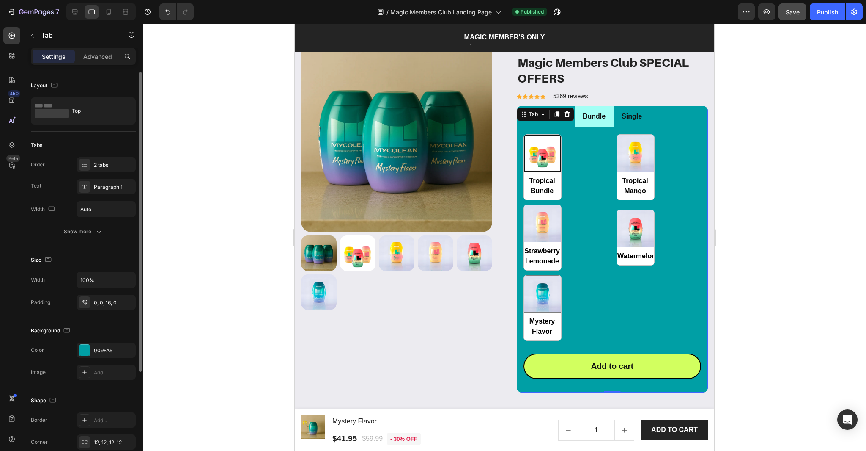
click at [605, 124] on li "Bundle" at bounding box center [594, 117] width 39 height 22
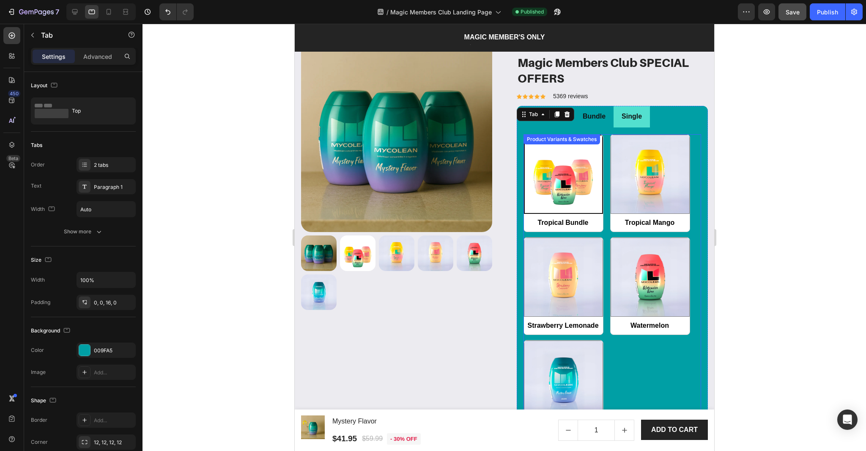
click at [608, 236] on div "Tropical Bundle Tropical Bundle Tropical Mango Tropical Mango Strawberry Lemona…" at bounding box center [612, 285] width 178 height 303
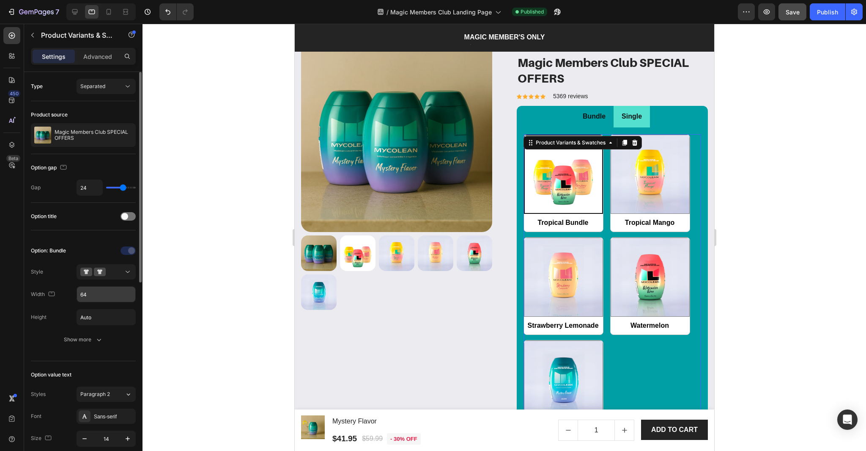
click at [91, 294] on input "64" at bounding box center [106, 293] width 58 height 15
type input "1"
radio input "true"
type input "100%"
click at [773, 185] on div at bounding box center [505, 237] width 724 height 427
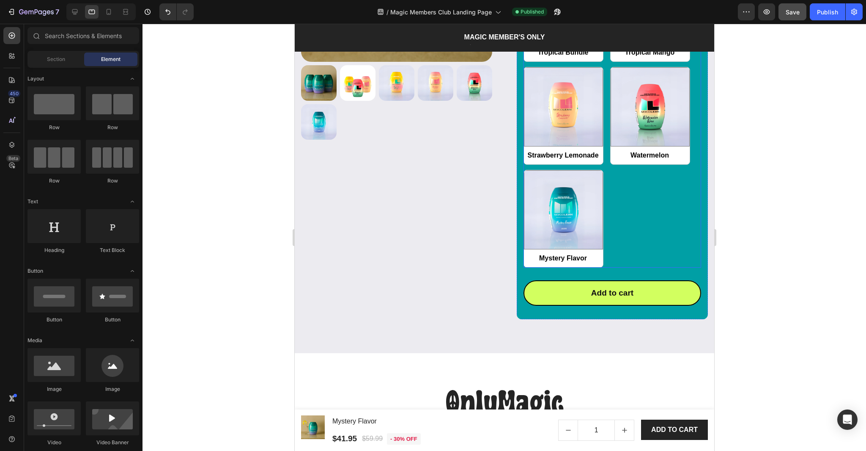
scroll to position [1119, 0]
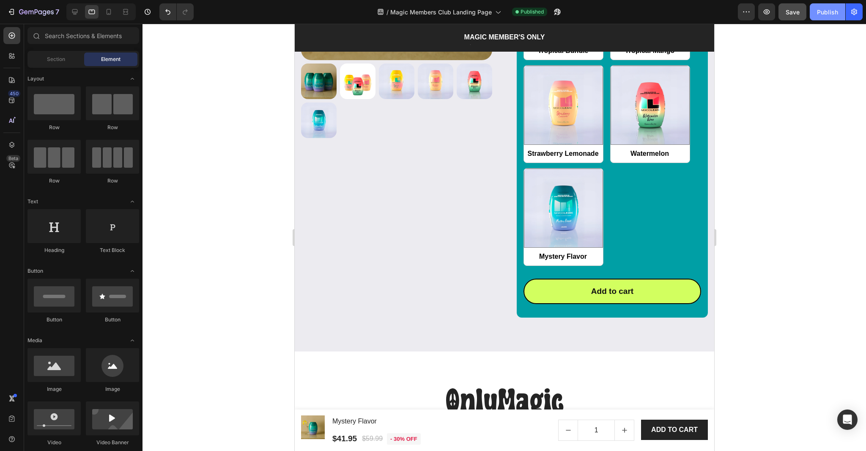
click at [820, 15] on div "Publish" at bounding box center [827, 12] width 21 height 9
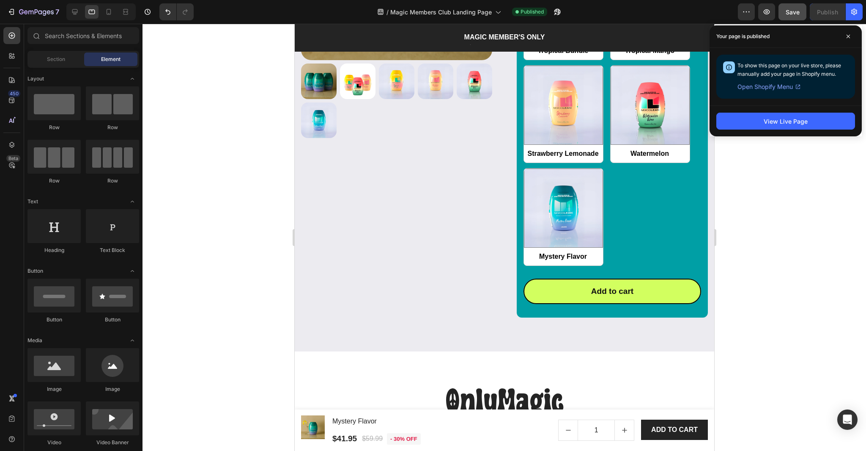
click at [817, 204] on div at bounding box center [505, 237] width 724 height 427
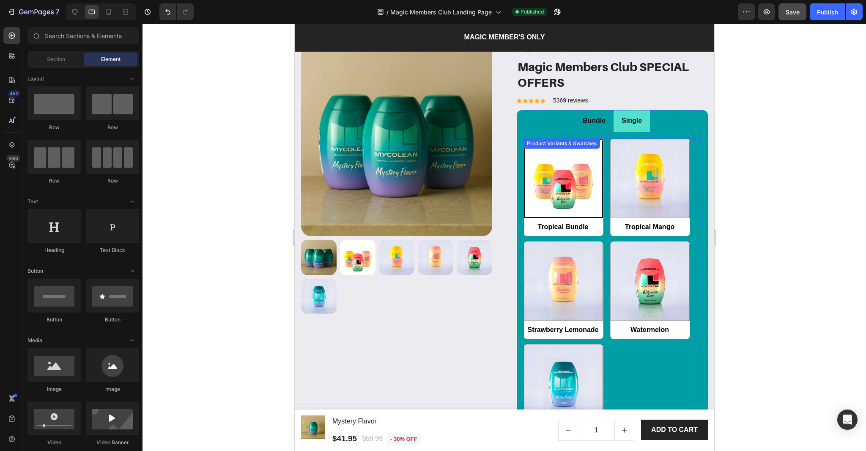
scroll to position [921, 0]
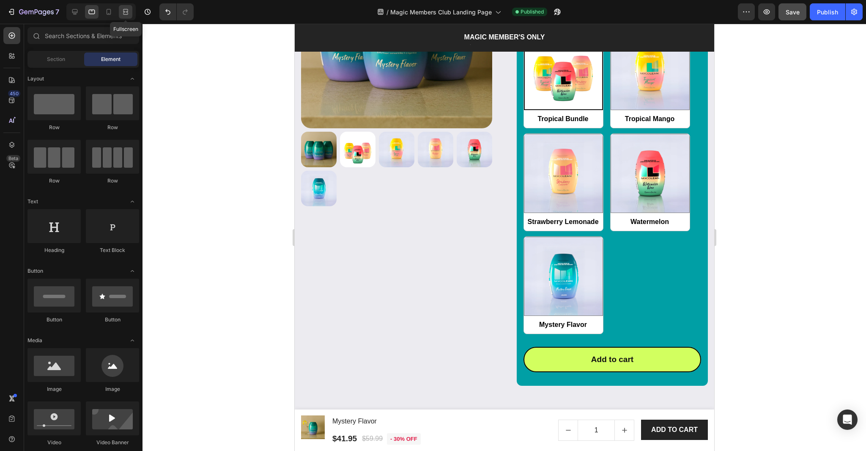
click at [121, 11] on div at bounding box center [126, 12] width 14 height 14
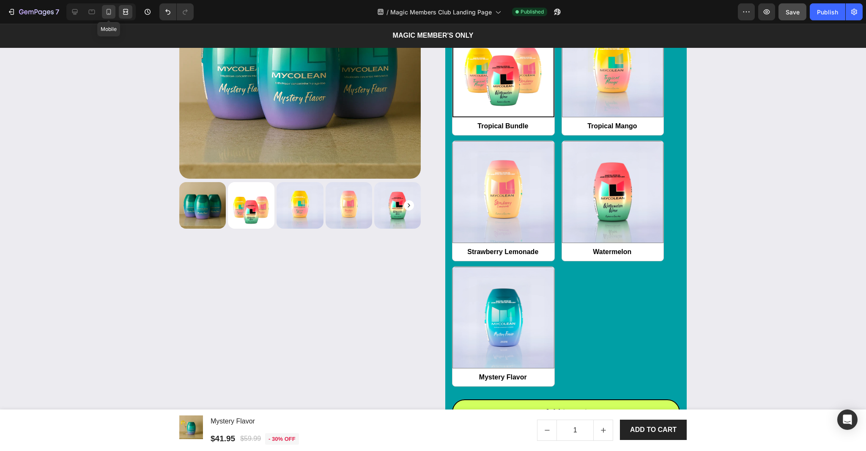
click at [107, 11] on icon at bounding box center [109, 12] width 5 height 6
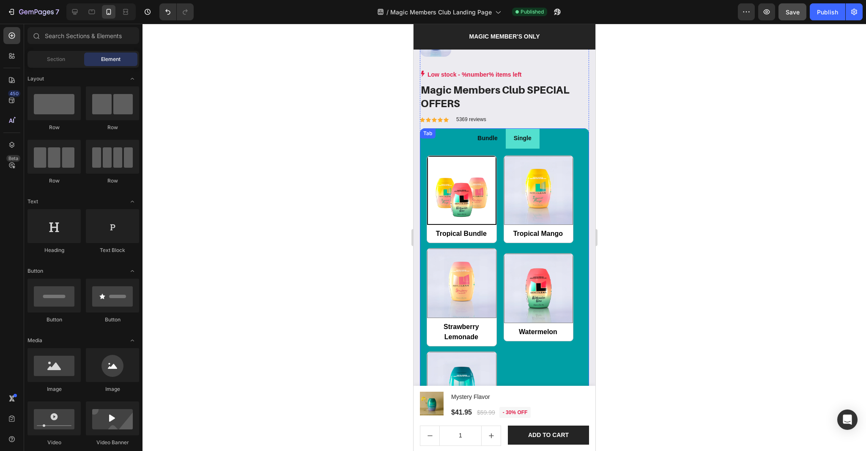
click at [477, 141] on div "Bundle" at bounding box center [487, 138] width 22 height 13
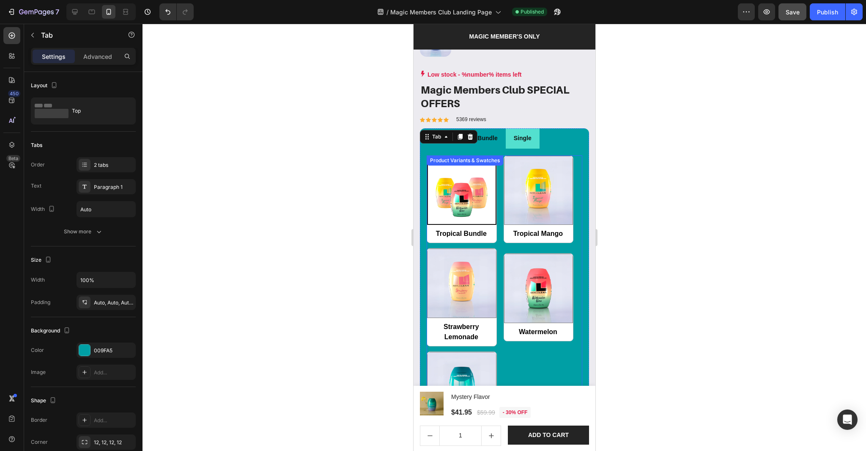
click at [498, 167] on div "Tropical Bundle Tropical Bundle Tropical Mango Tropical Mango Strawberry Lemona…" at bounding box center [504, 297] width 156 height 284
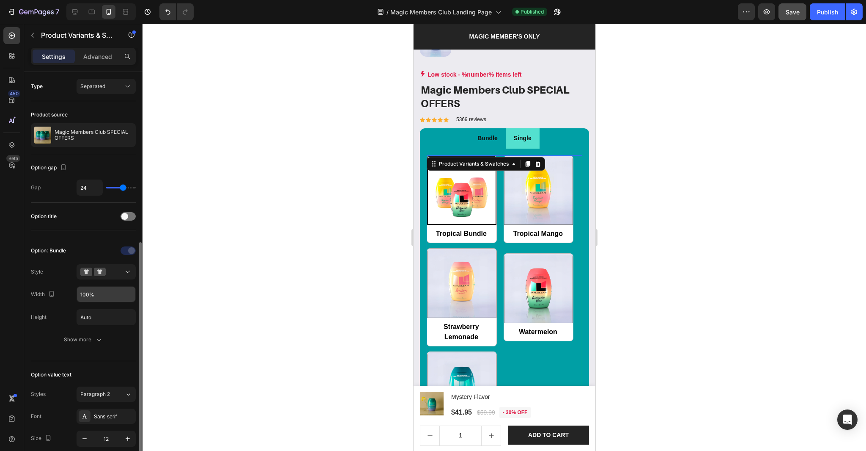
scroll to position [368, 0]
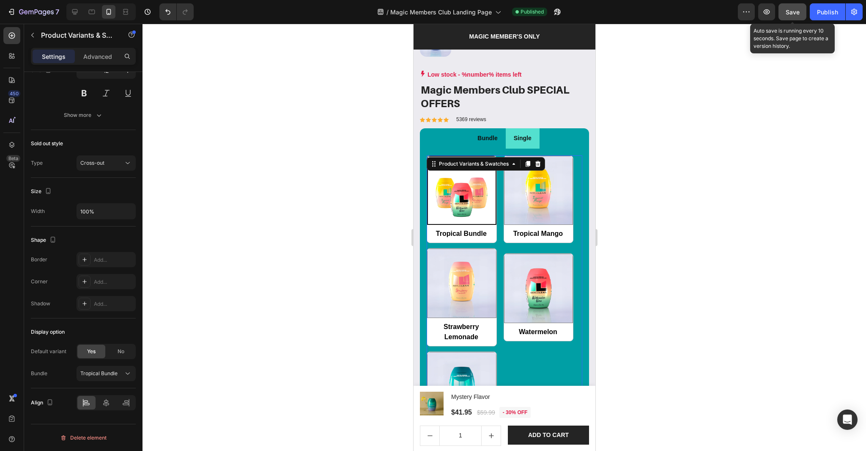
click at [792, 13] on span "Save" at bounding box center [793, 11] width 14 height 7
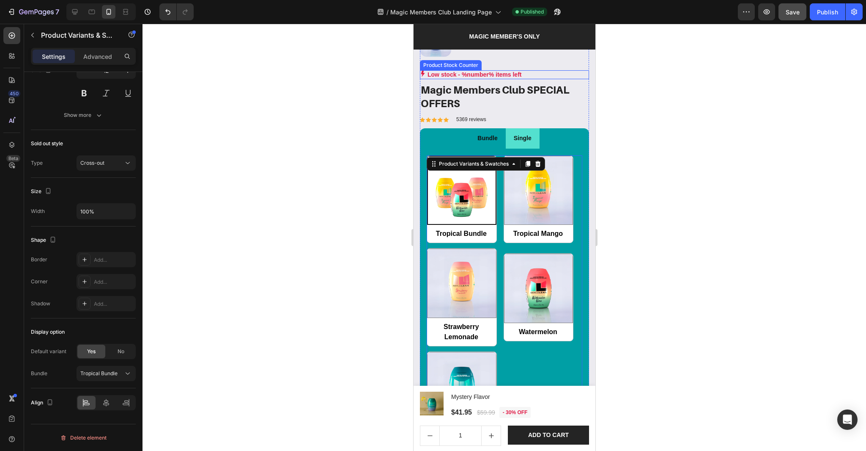
click at [529, 75] on div "Low stock - %number% items left" at bounding box center [504, 74] width 169 height 9
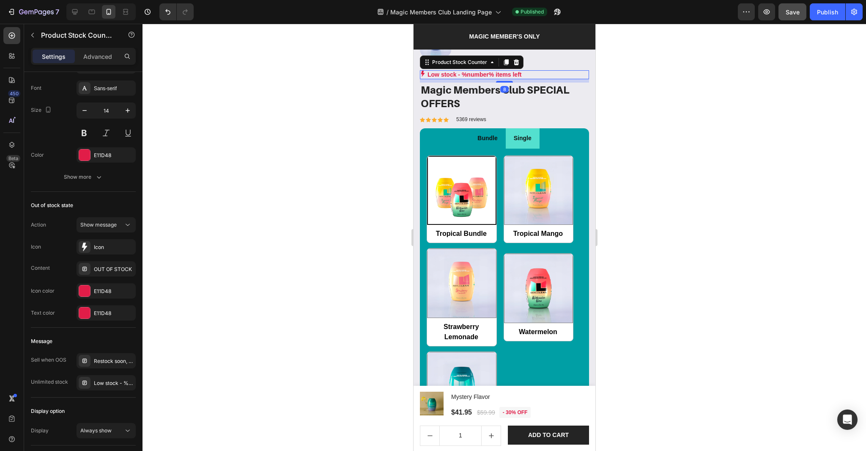
scroll to position [0, 0]
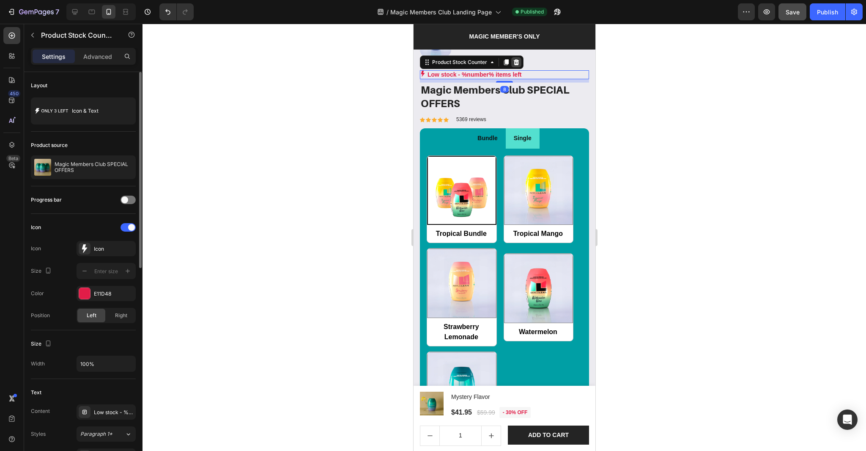
click at [512, 63] on div at bounding box center [516, 62] width 10 height 10
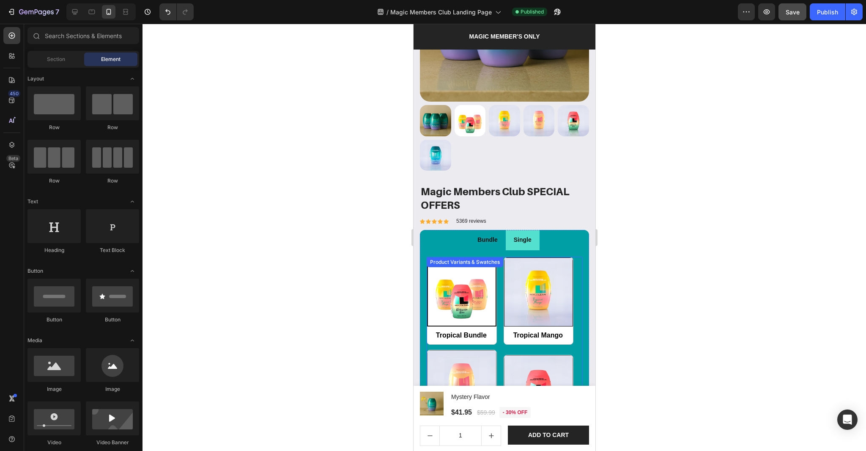
scroll to position [797, 0]
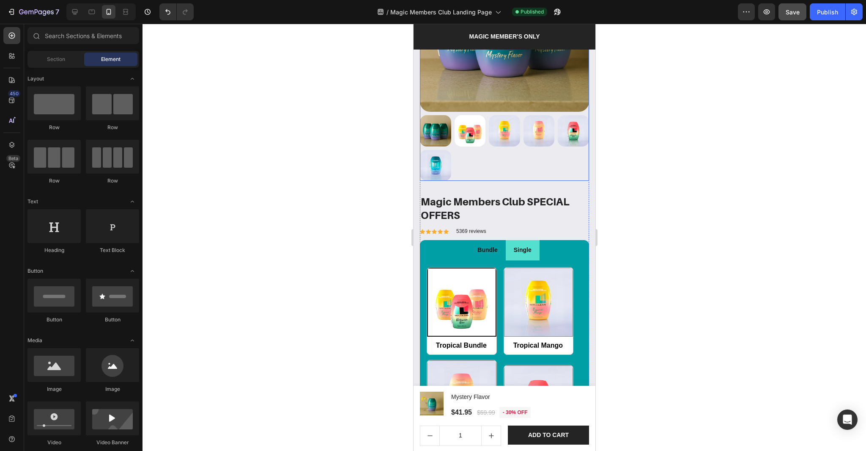
click at [521, 154] on div at bounding box center [504, 148] width 169 height 66
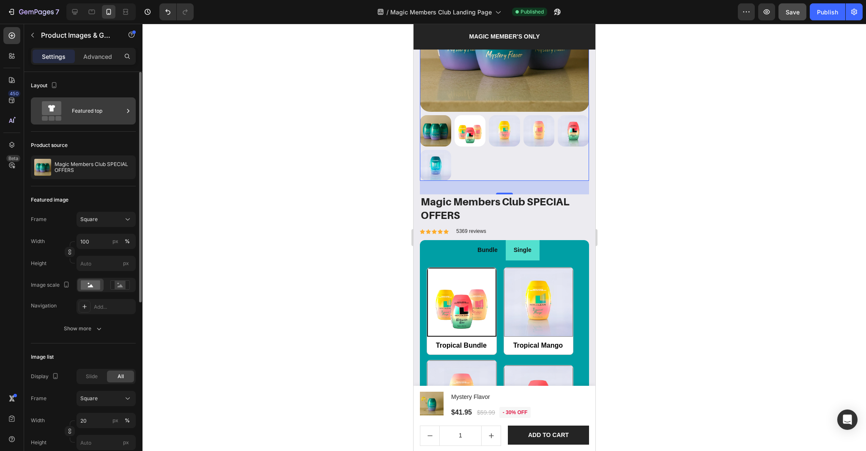
click at [86, 121] on div "Featured top" at bounding box center [83, 110] width 105 height 27
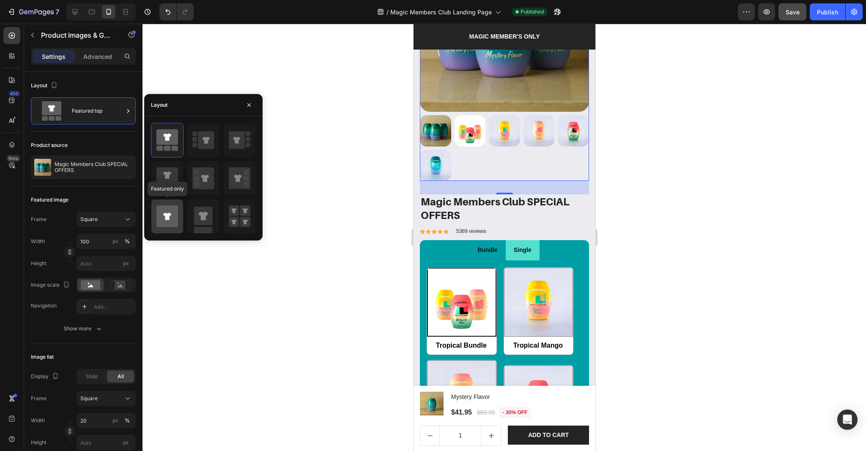
click at [174, 206] on icon at bounding box center [168, 216] width 22 height 22
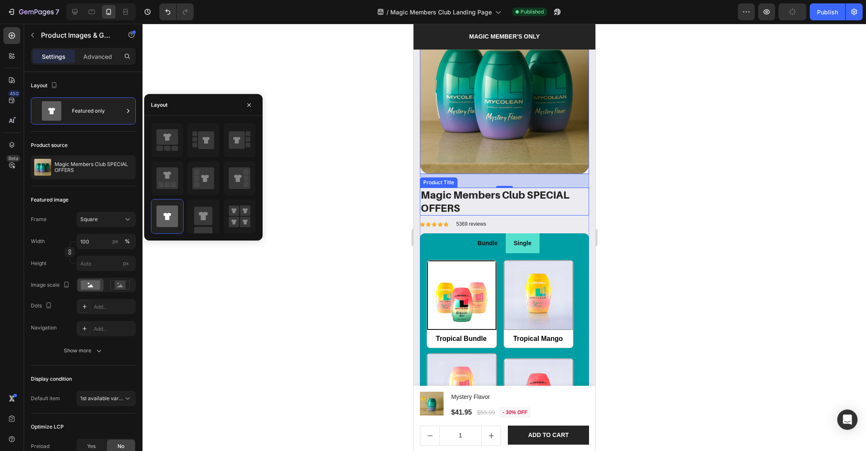
scroll to position [694, 0]
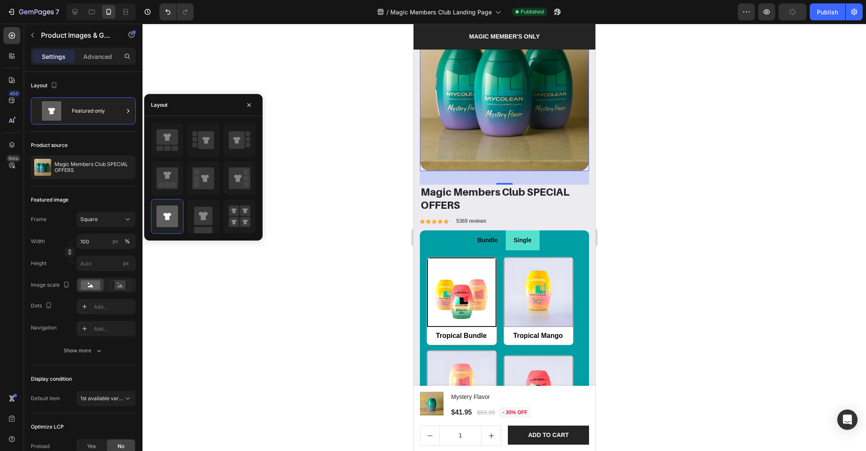
click at [506, 181] on div "32" at bounding box center [504, 178] width 169 height 14
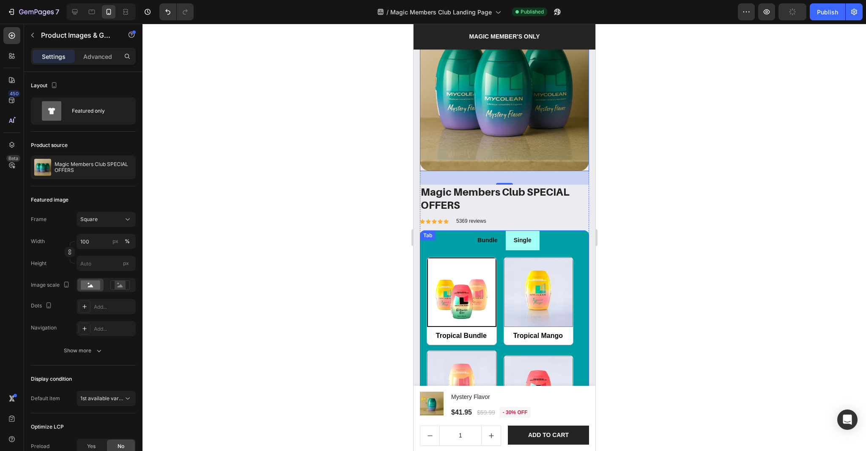
click at [512, 248] on li "Single" at bounding box center [523, 240] width 34 height 20
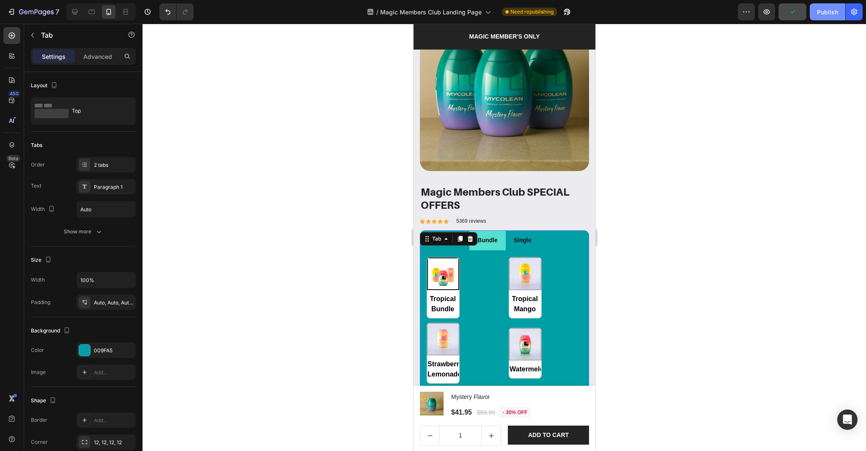
click at [825, 17] on button "Publish" at bounding box center [828, 11] width 36 height 17
click at [77, 9] on icon at bounding box center [75, 12] width 8 height 8
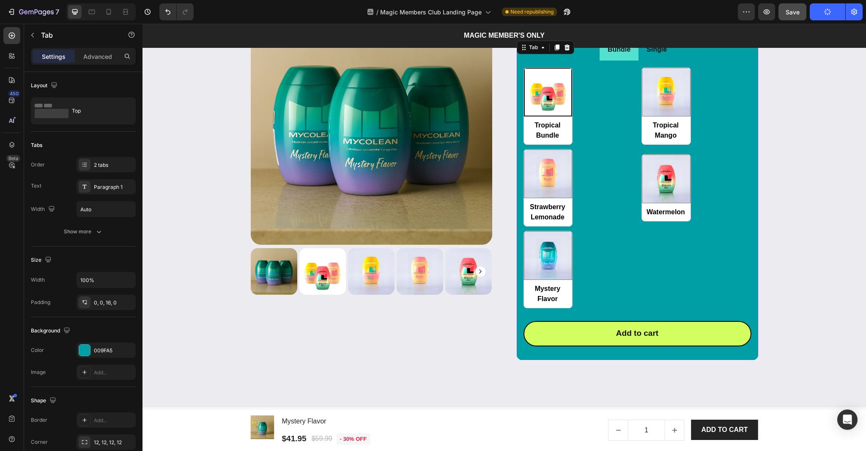
scroll to position [1004, 0]
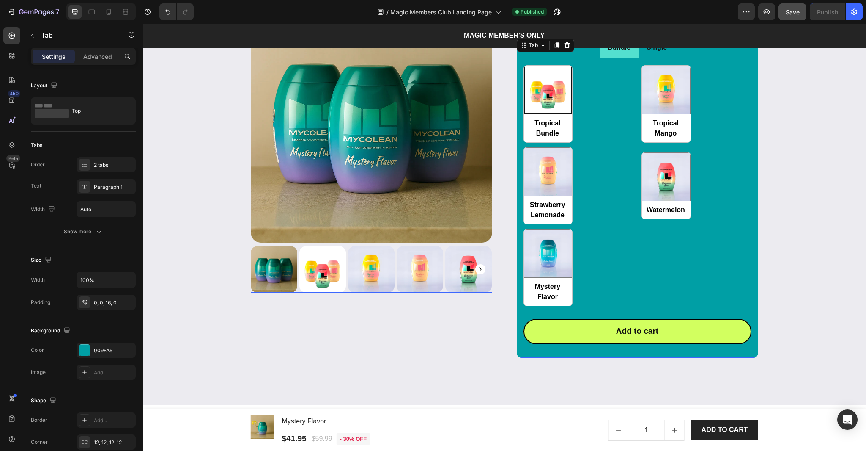
click at [409, 232] on img at bounding box center [372, 122] width 242 height 242
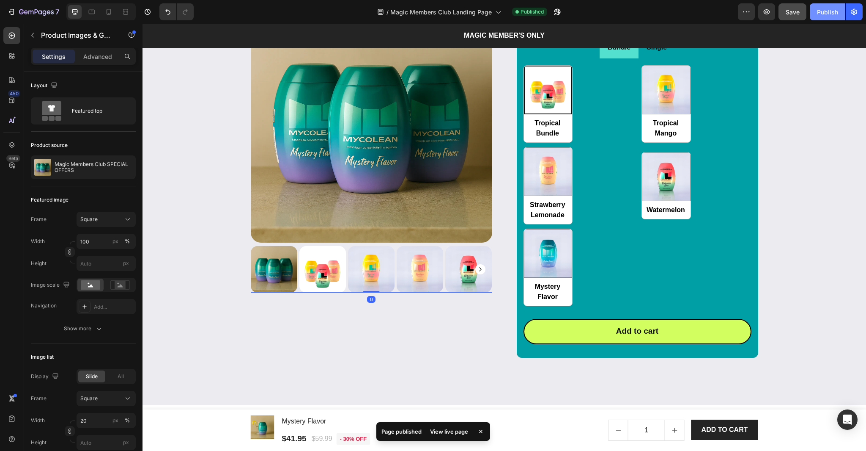
click at [829, 12] on div "Publish" at bounding box center [827, 12] width 21 height 9
click at [93, 13] on icon at bounding box center [92, 12] width 8 height 8
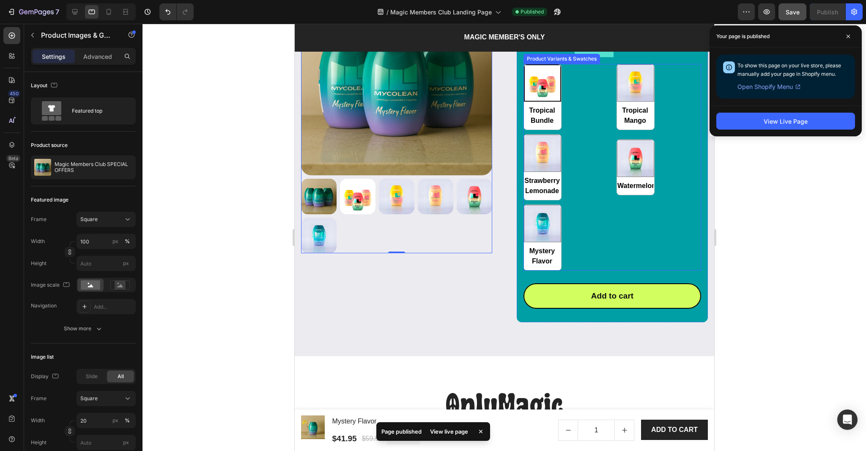
scroll to position [868, 0]
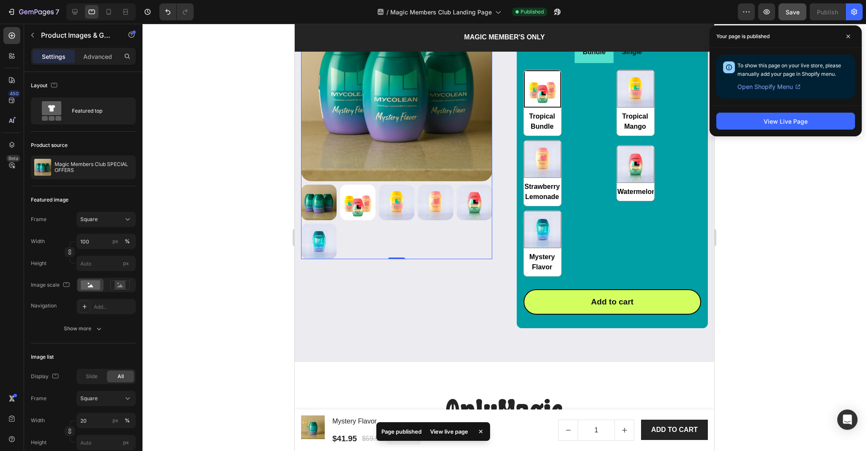
click at [432, 234] on div at bounding box center [396, 221] width 191 height 74
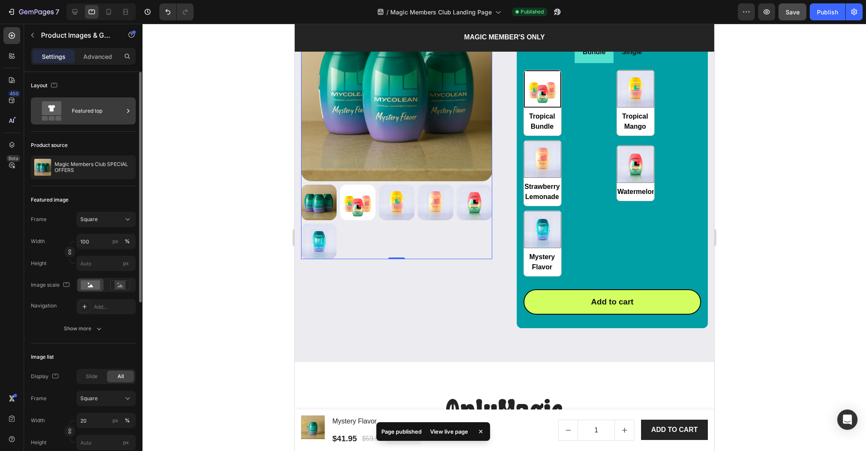
click at [75, 112] on div "Featured top" at bounding box center [98, 110] width 52 height 19
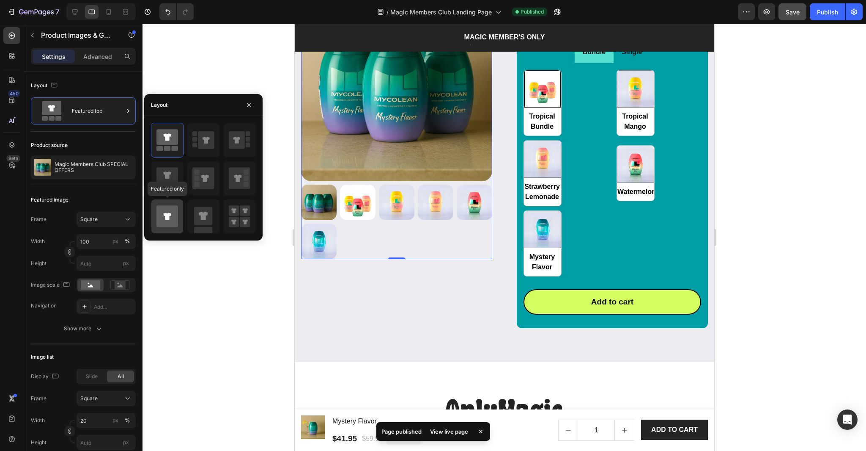
click at [172, 208] on icon at bounding box center [168, 216] width 22 height 22
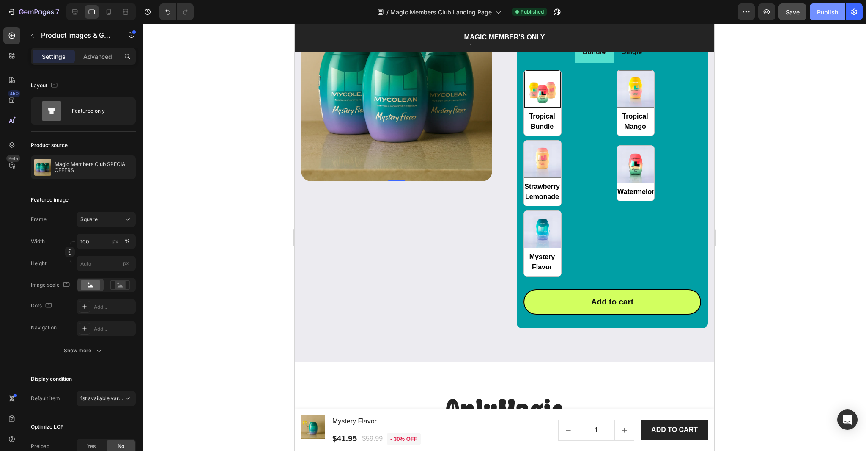
click at [824, 11] on div "Publish" at bounding box center [827, 12] width 21 height 9
click at [627, 58] on p "Single" at bounding box center [632, 52] width 20 height 12
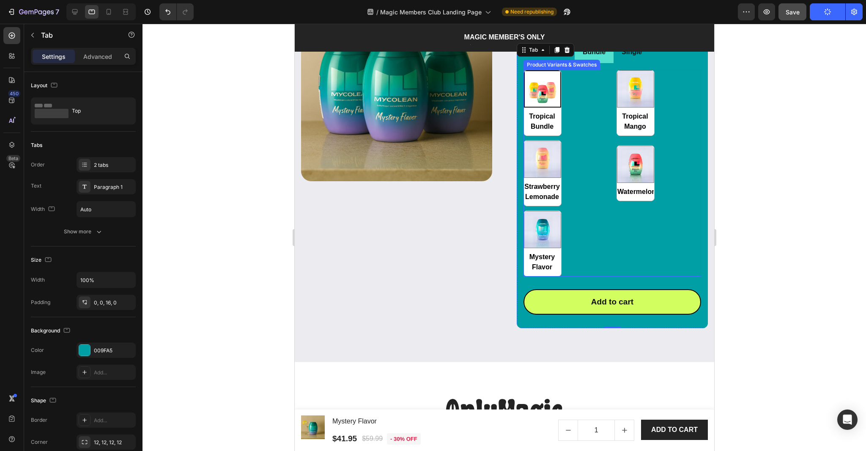
click at [575, 181] on div "Tropical Bundle Tropical Bundle Tropical Mango Tropical Mango Strawberry Lemona…" at bounding box center [612, 173] width 178 height 206
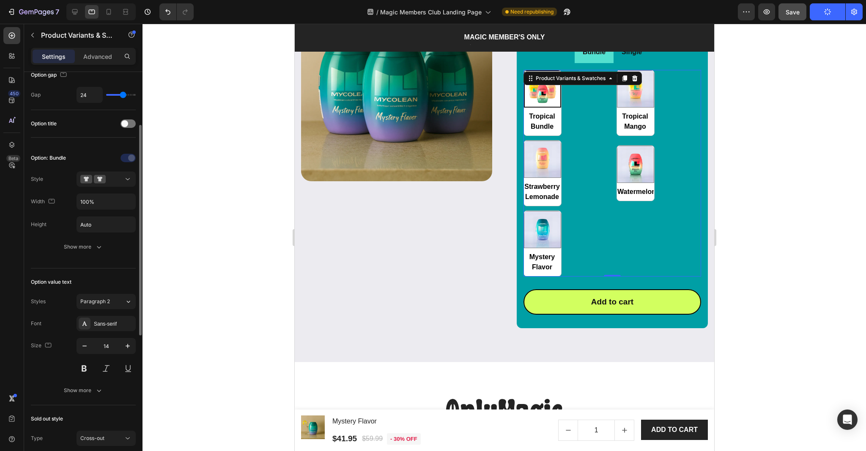
scroll to position [101, 0]
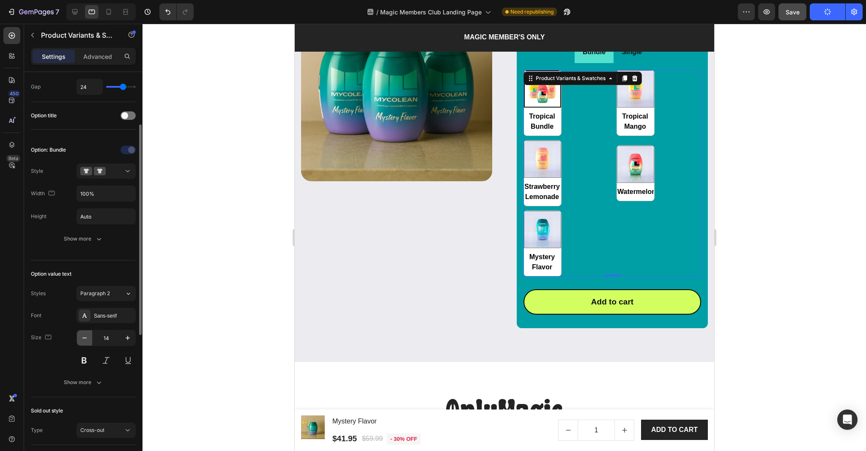
click at [85, 338] on icon "button" at bounding box center [84, 337] width 8 height 8
type input "13"
radio input "true"
click at [85, 338] on icon "button" at bounding box center [84, 337] width 8 height 8
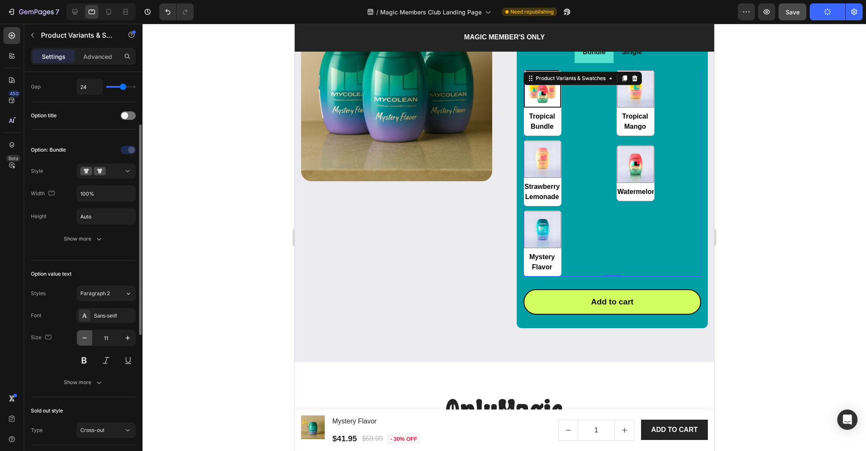
click at [85, 338] on icon "button" at bounding box center [84, 337] width 8 height 8
type input "10"
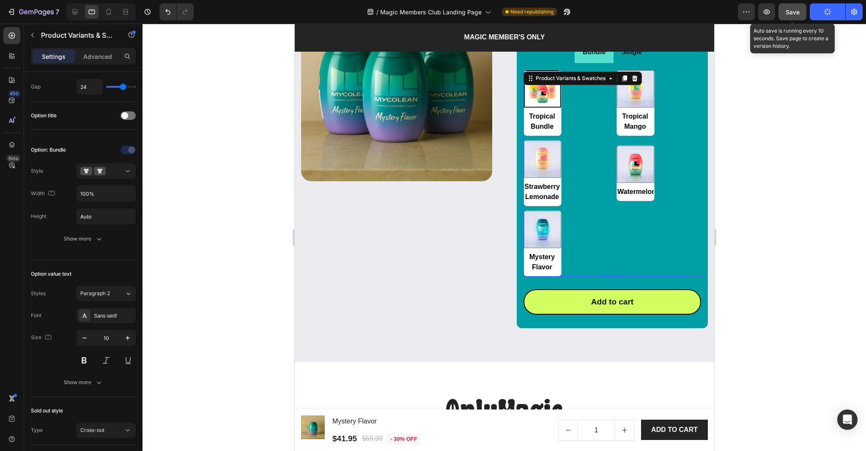
click at [795, 17] on button "Save" at bounding box center [793, 11] width 28 height 17
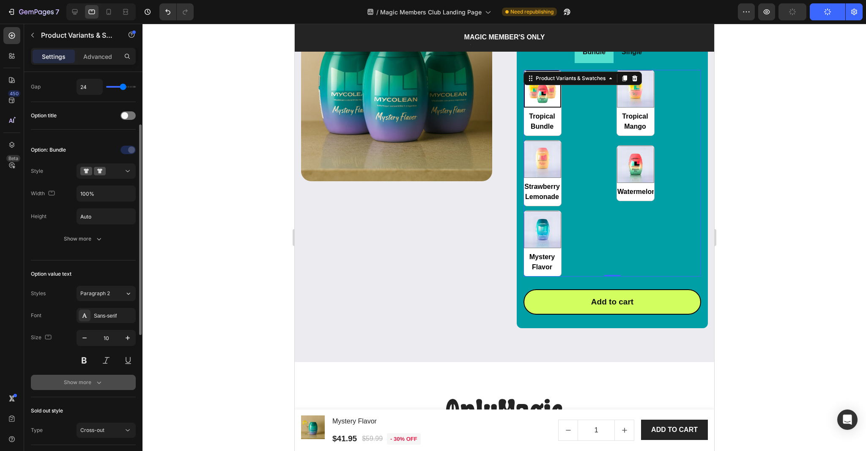
click at [84, 386] on div "Show more" at bounding box center [83, 382] width 39 height 8
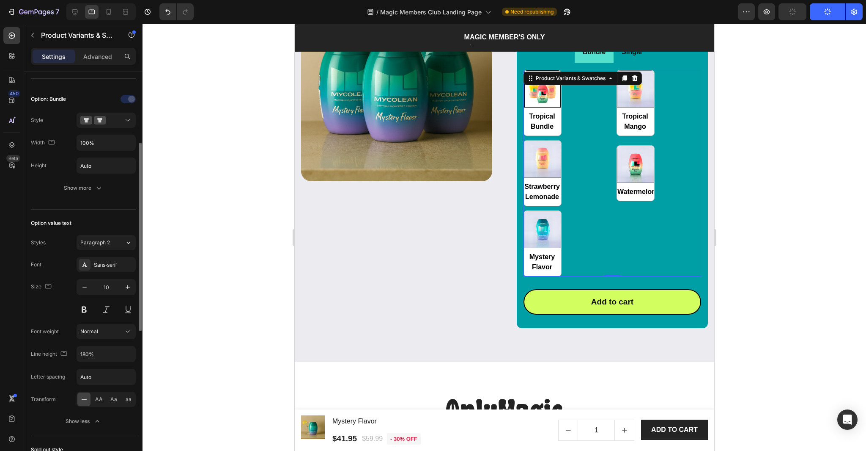
scroll to position [157, 0]
click at [127, 351] on icon "button" at bounding box center [128, 348] width 8 height 8
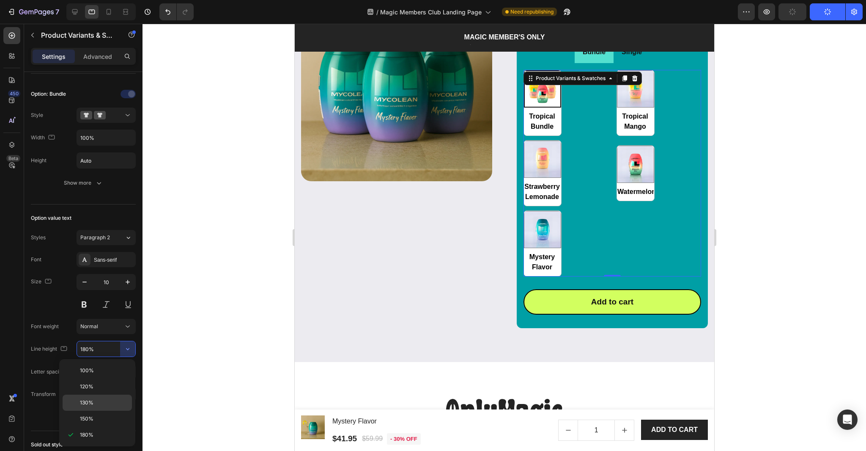
click at [96, 404] on p "130%" at bounding box center [104, 403] width 48 height 8
type input "130%"
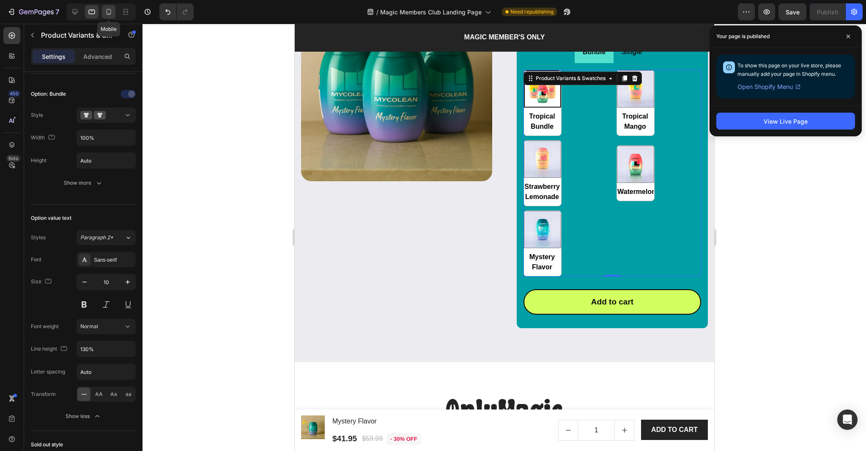
click at [105, 13] on icon at bounding box center [109, 12] width 8 height 8
type input "12"
type input "180%"
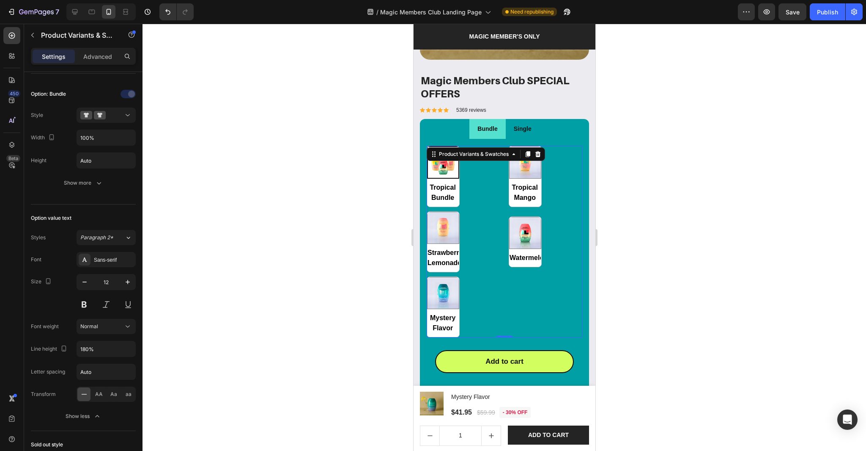
scroll to position [850, 0]
click at [83, 281] on icon "button" at bounding box center [85, 281] width 4 height 1
type input "10"
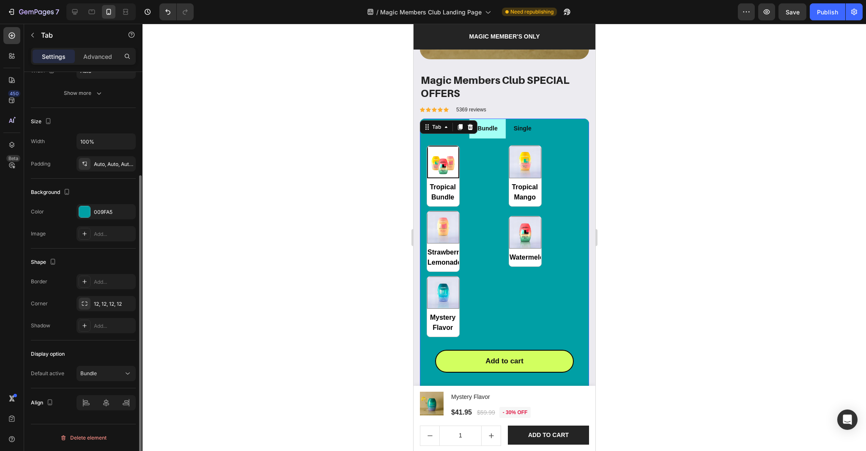
scroll to position [0, 0]
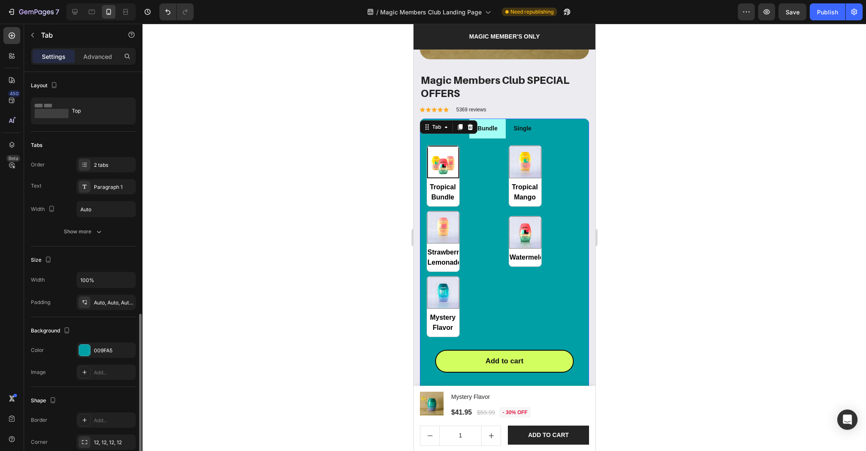
click at [499, 133] on li "Bundle" at bounding box center [487, 128] width 36 height 20
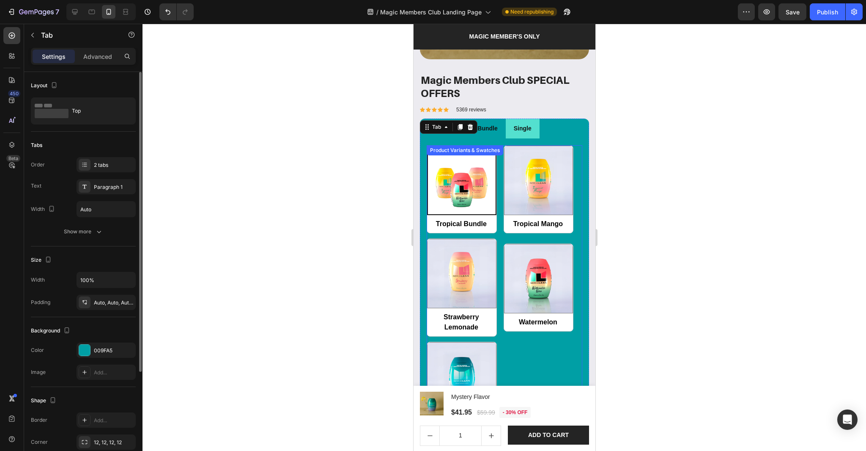
click at [502, 194] on div "Tropical Bundle Tropical Bundle Tropical Mango Tropical Mango Strawberry Lemona…" at bounding box center [504, 287] width 156 height 284
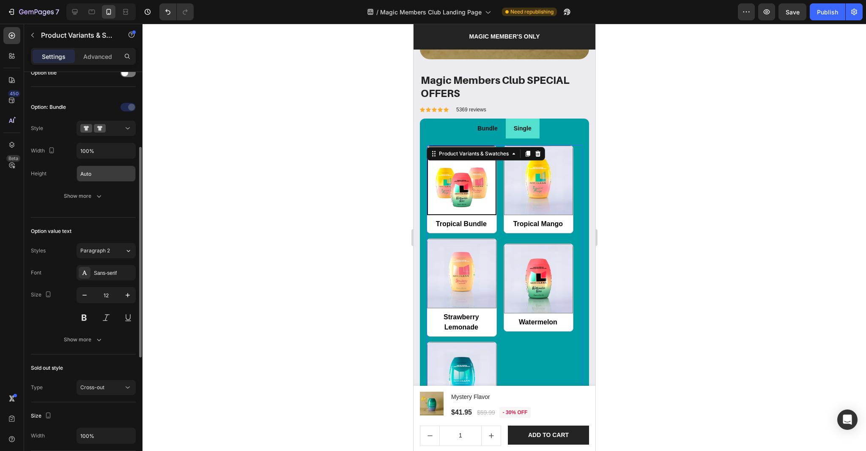
scroll to position [144, 0]
click at [84, 297] on icon "button" at bounding box center [84, 294] width 8 height 8
type input "11"
radio input "true"
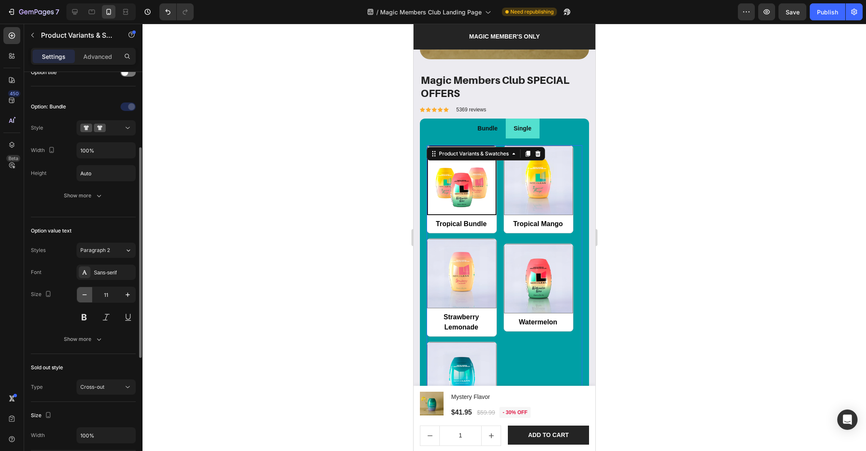
type input "10"
click at [831, 9] on div "Publish" at bounding box center [827, 12] width 21 height 9
click at [534, 133] on li "Single" at bounding box center [523, 128] width 34 height 20
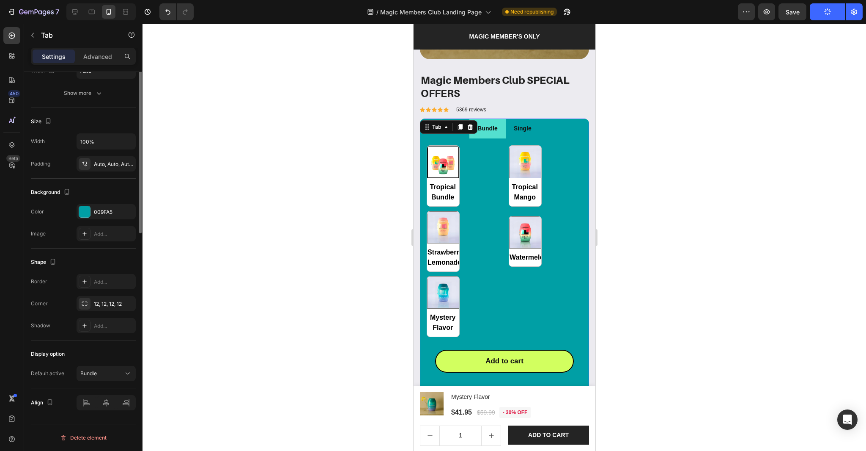
scroll to position [0, 0]
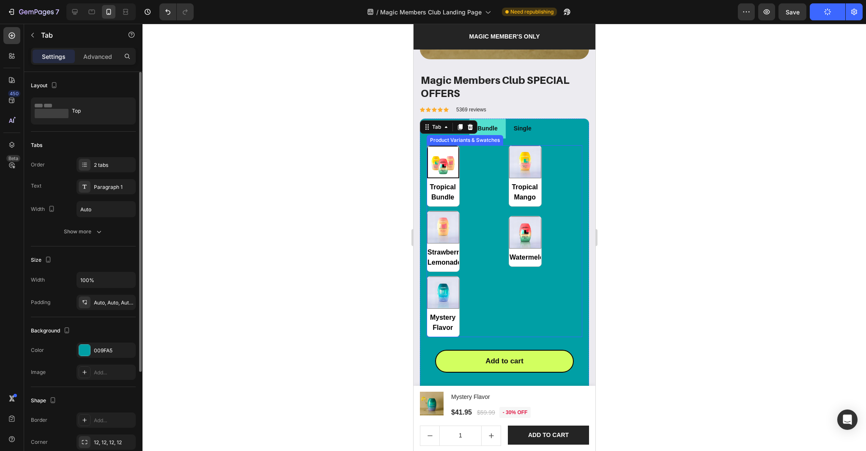
click at [482, 235] on div "Tropical Bundle Tropical Bundle Tropical Mango Tropical Mango Strawberry Lemona…" at bounding box center [504, 241] width 156 height 192
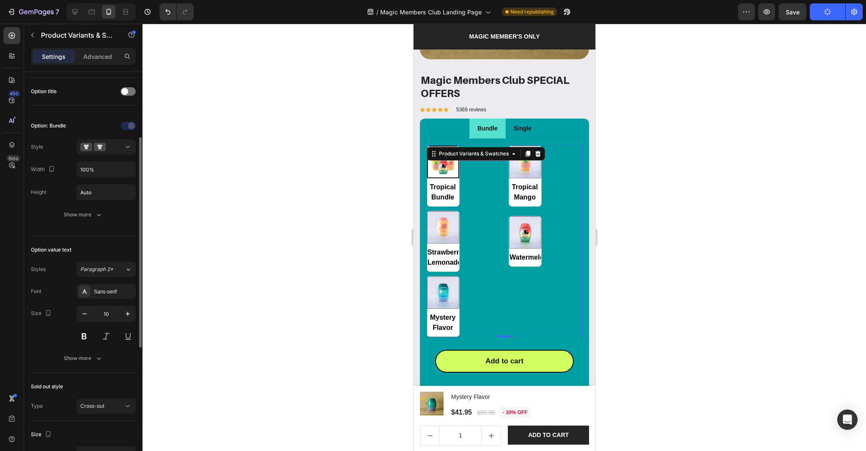
scroll to position [125, 0]
click at [87, 316] on icon "button" at bounding box center [84, 313] width 8 height 8
type input "9"
radio input "true"
click at [87, 316] on icon "button" at bounding box center [84, 313] width 8 height 8
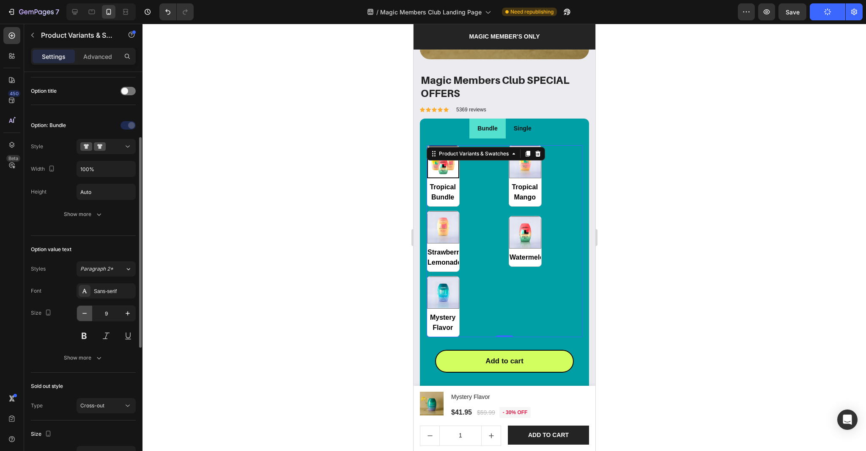
type input "8"
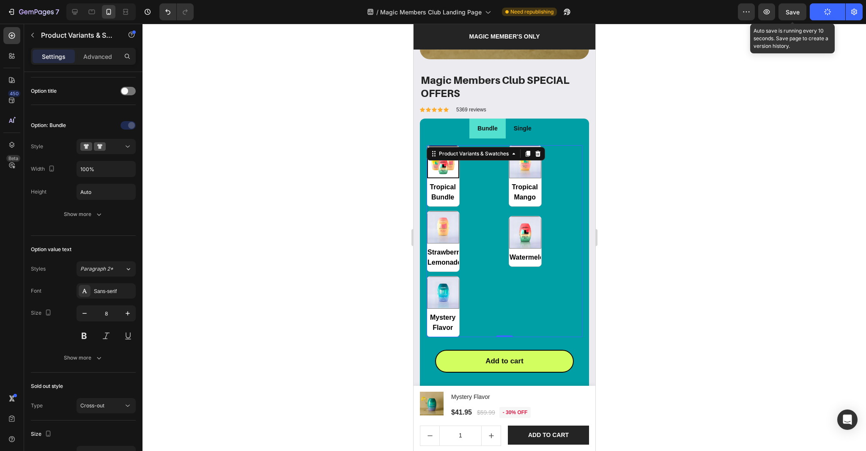
click at [798, 11] on span "Save" at bounding box center [793, 11] width 14 height 7
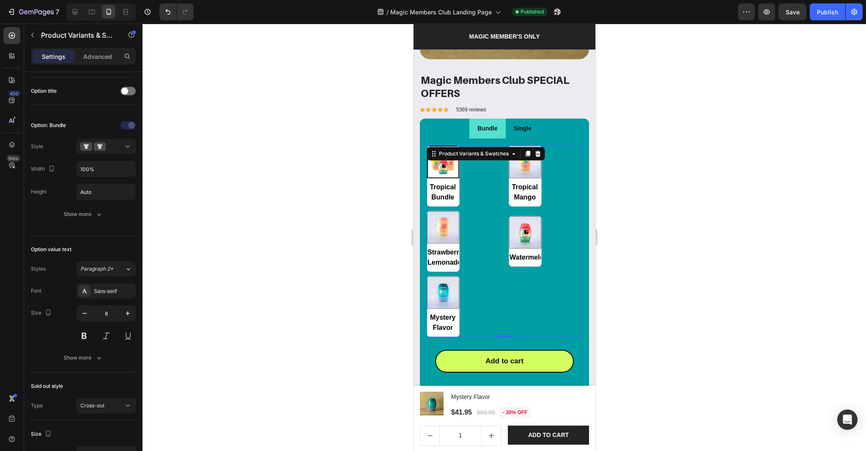
click at [494, 233] on div "Tropical Bundle Tropical Bundle Tropical Mango Tropical Mango Strawberry Lemona…" at bounding box center [504, 241] width 156 height 192
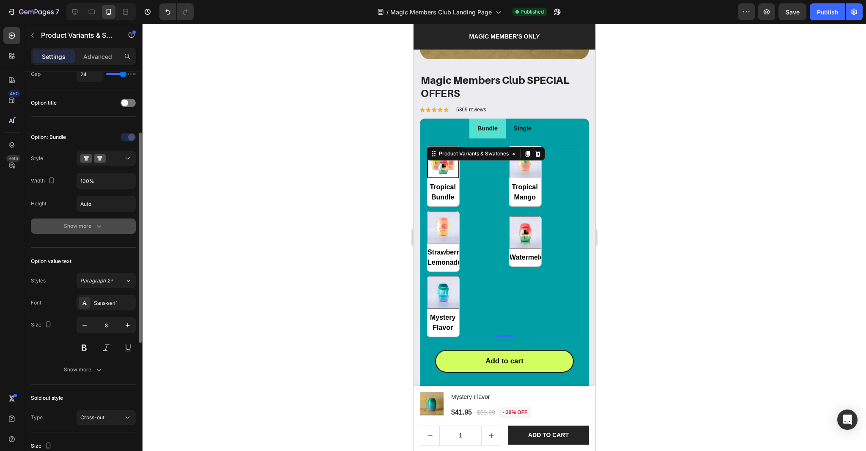
scroll to position [115, 0]
click at [74, 357] on div "Font Sans-serif Size 8 Show more" at bounding box center [83, 334] width 105 height 82
click at [74, 362] on button "Show more" at bounding box center [83, 367] width 105 height 15
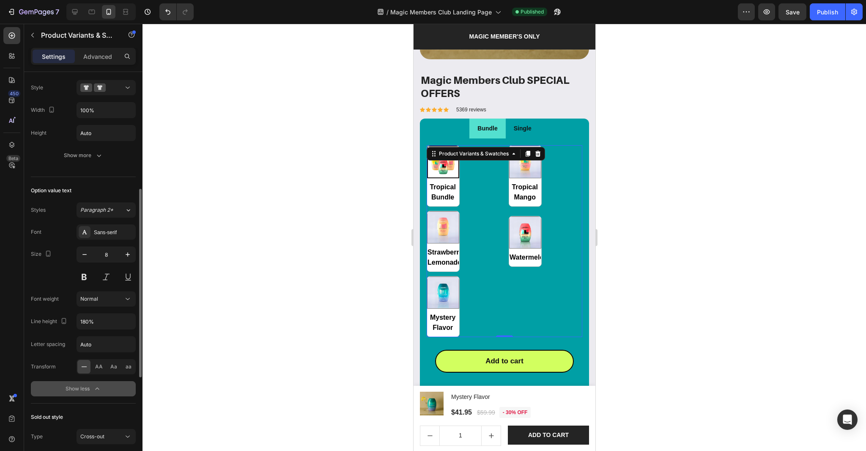
scroll to position [205, 0]
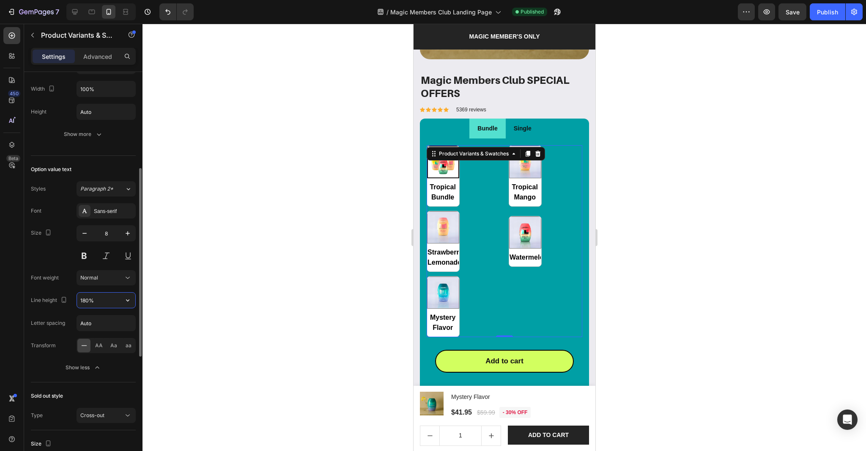
click at [115, 300] on input "180%" at bounding box center [106, 299] width 58 height 15
click at [125, 301] on icon "button" at bounding box center [128, 300] width 8 height 8
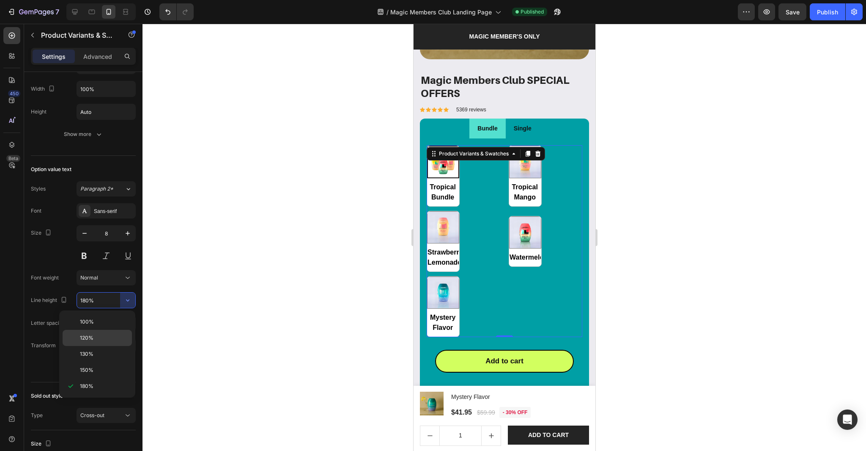
click at [109, 334] on p "120%" at bounding box center [104, 338] width 48 height 8
type input "120%"
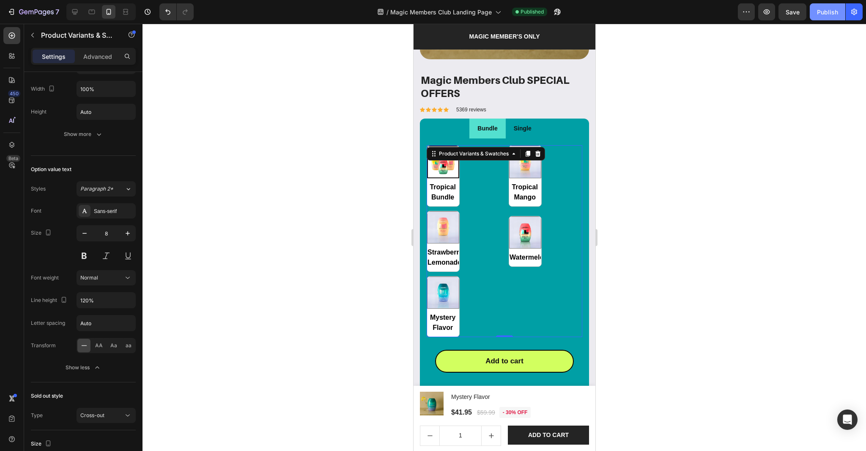
click at [829, 14] on div "Publish" at bounding box center [827, 12] width 21 height 9
